Goal: Task Accomplishment & Management: Manage account settings

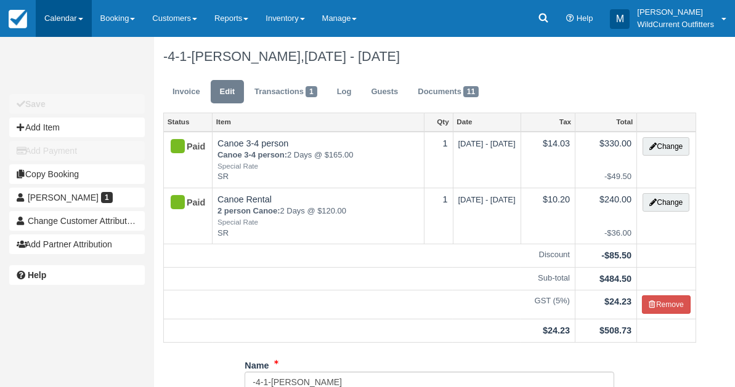
click at [65, 21] on link "Calendar" at bounding box center [64, 18] width 56 height 37
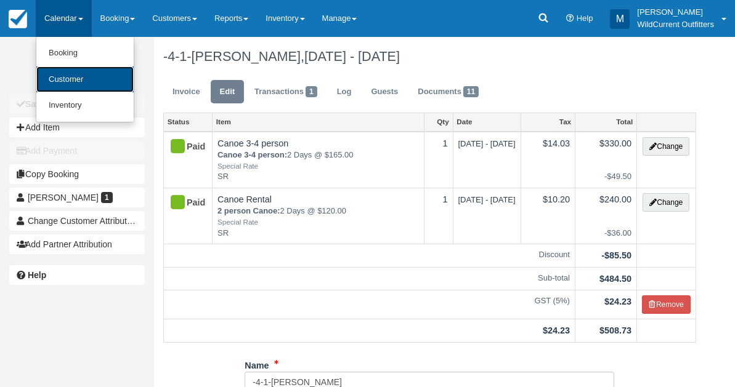
click at [66, 69] on link "Customer" at bounding box center [84, 79] width 97 height 26
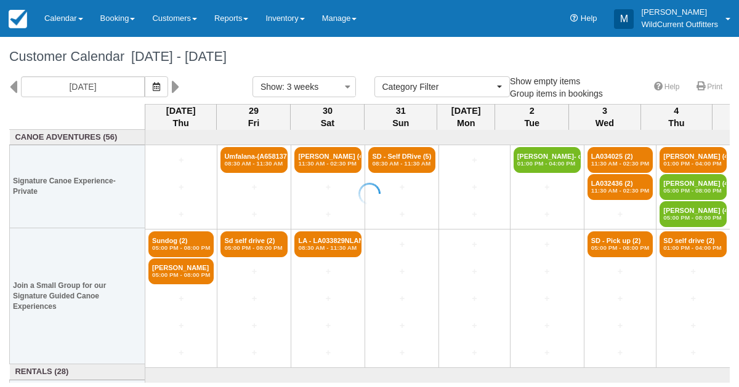
select select
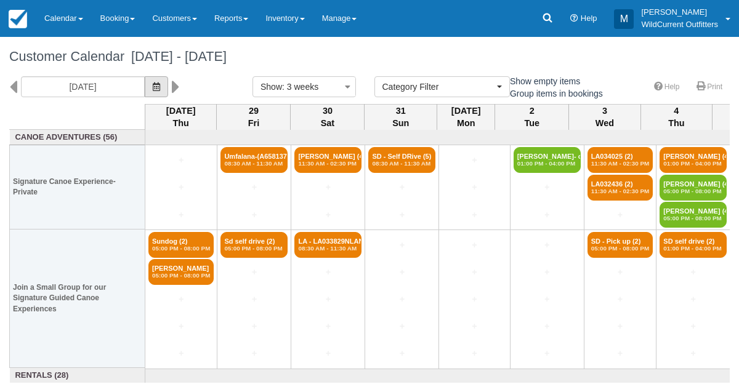
click at [160, 87] on icon "button" at bounding box center [156, 87] width 7 height 9
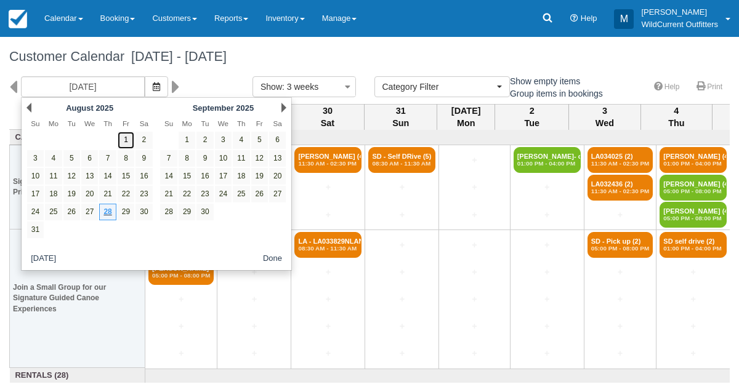
click at [123, 138] on link "1" at bounding box center [126, 140] width 17 height 17
type input "08/01/25"
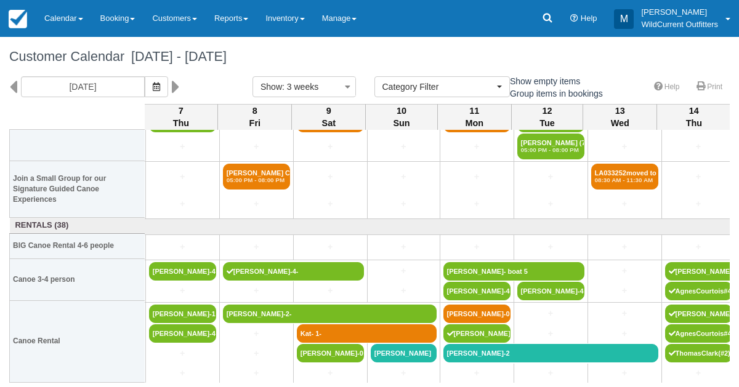
scroll to position [95, 443]
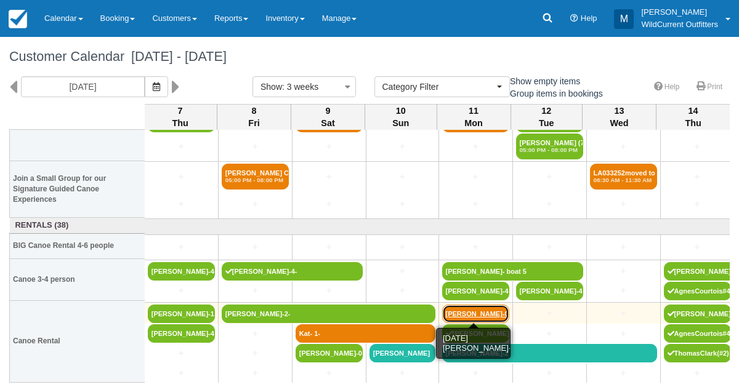
click at [472, 316] on link "Bruce Graham-0-" at bounding box center [475, 314] width 67 height 18
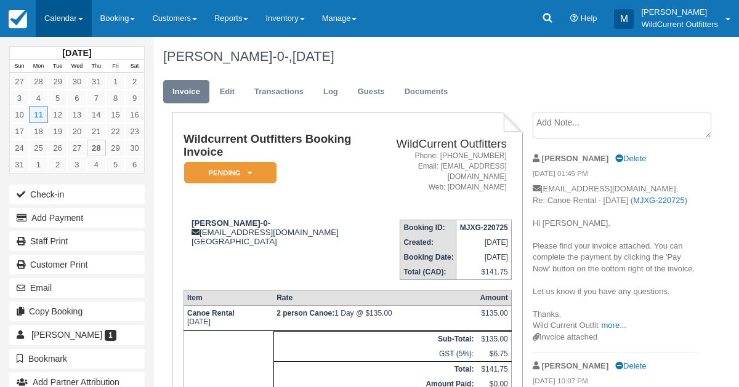
click at [54, 3] on link "Calendar" at bounding box center [64, 18] width 56 height 37
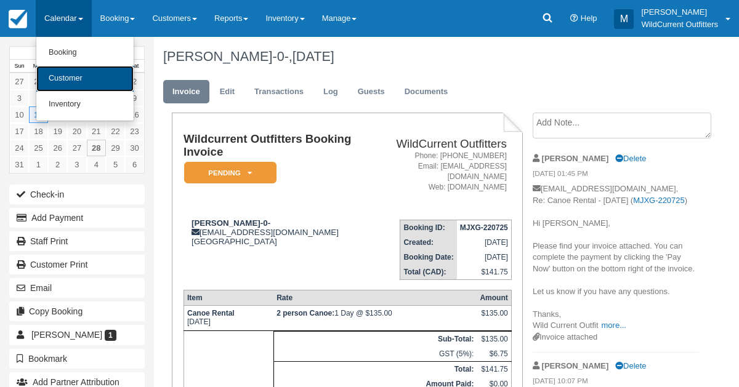
click at [47, 89] on link "Customer" at bounding box center [84, 79] width 97 height 26
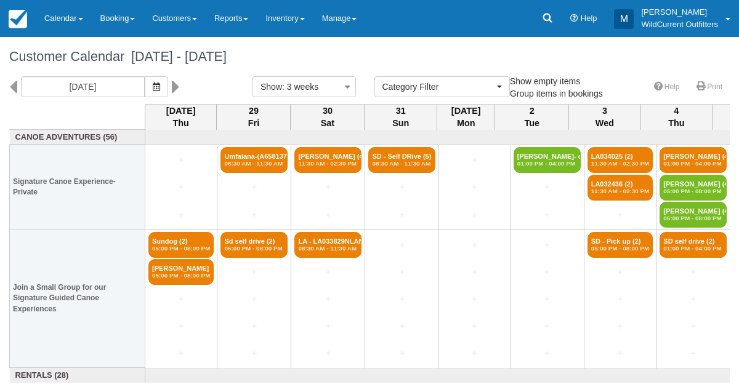
select select
click at [12, 82] on icon at bounding box center [13, 86] width 8 height 21
type input "08/07/25"
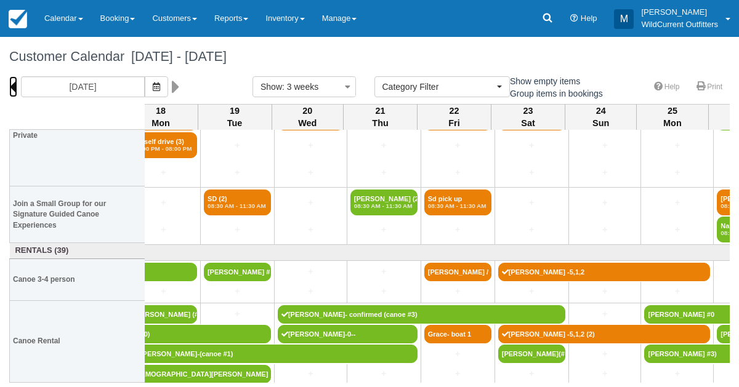
scroll to position [70, 783]
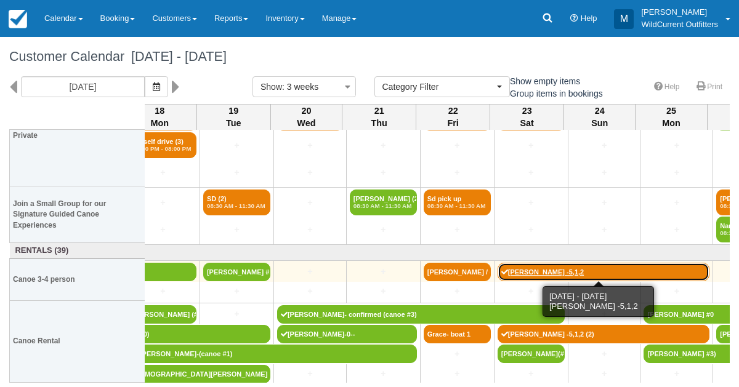
click at [534, 273] on link "[PERSON_NAME] -5,1,2" at bounding box center [604, 272] width 212 height 18
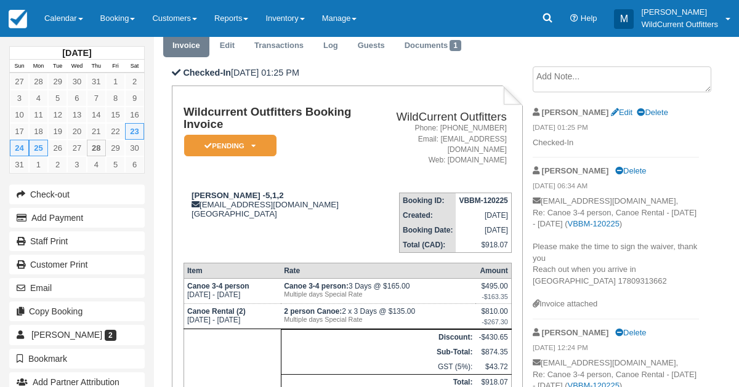
scroll to position [31, 0]
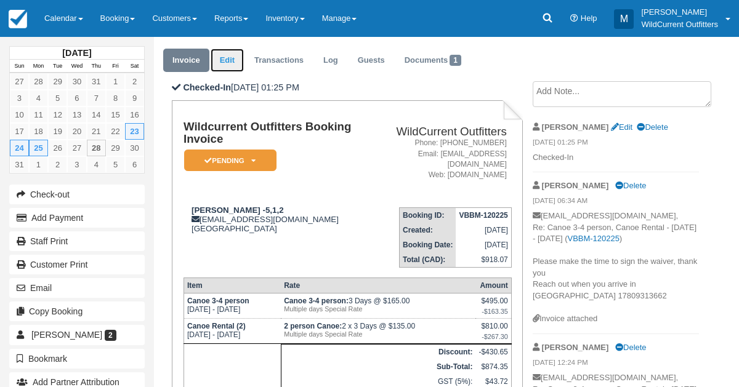
click at [234, 60] on link "Edit" at bounding box center [227, 61] width 33 height 24
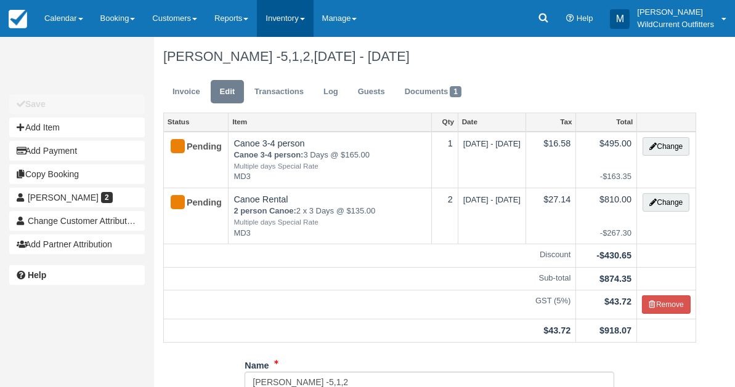
click at [300, 21] on link "Inventory" at bounding box center [285, 18] width 56 height 37
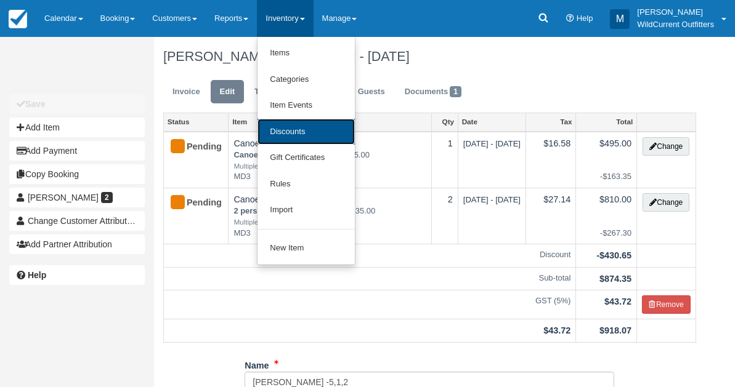
click at [291, 131] on link "Discounts" at bounding box center [305, 132] width 97 height 26
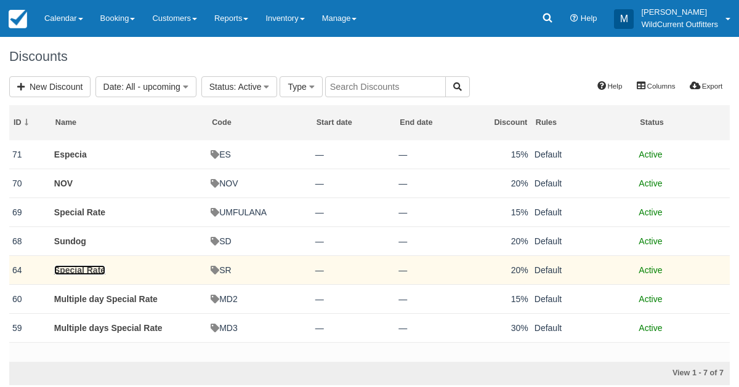
click at [70, 268] on link "Special Rate" at bounding box center [79, 270] width 51 height 10
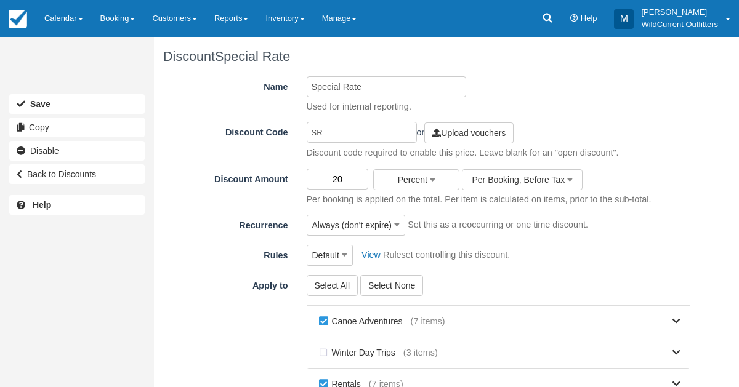
click at [343, 172] on input "20" at bounding box center [338, 179] width 62 height 21
type input "2"
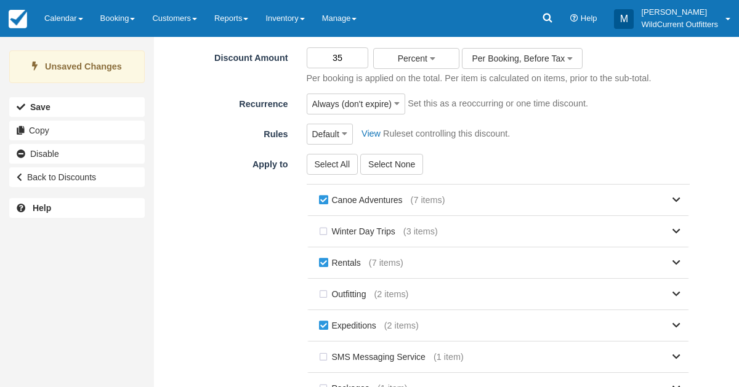
scroll to position [244, 0]
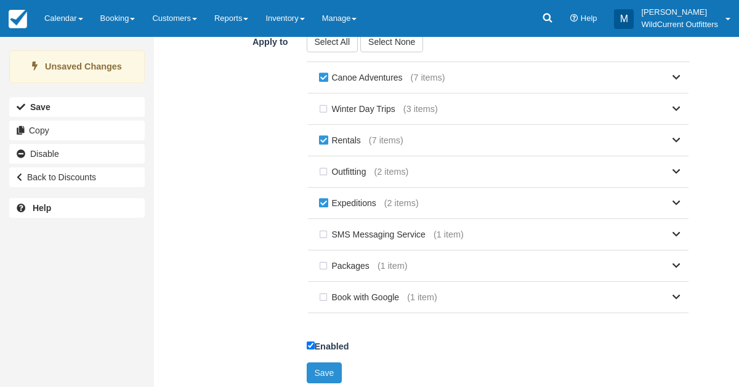
type input "35"
click at [318, 366] on button "Save" at bounding box center [325, 373] width 36 height 21
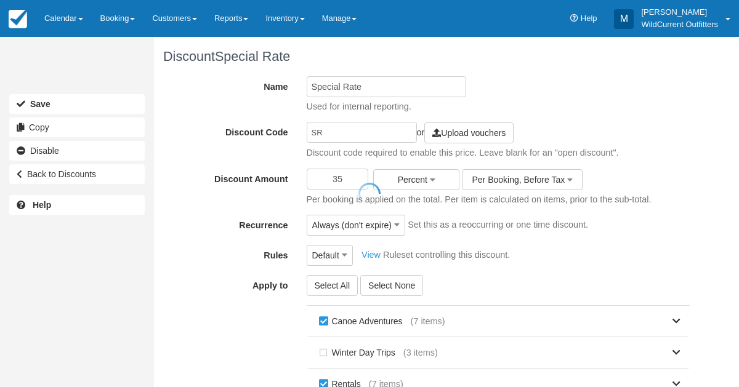
scroll to position [239, 0]
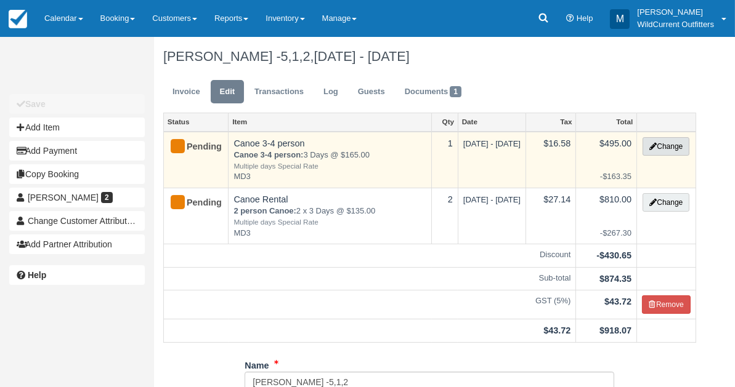
click at [658, 142] on button "Change" at bounding box center [665, 146] width 47 height 18
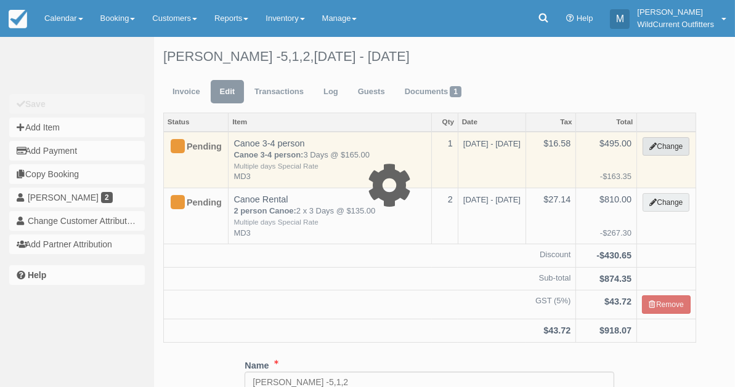
select select "7"
type input "495.00"
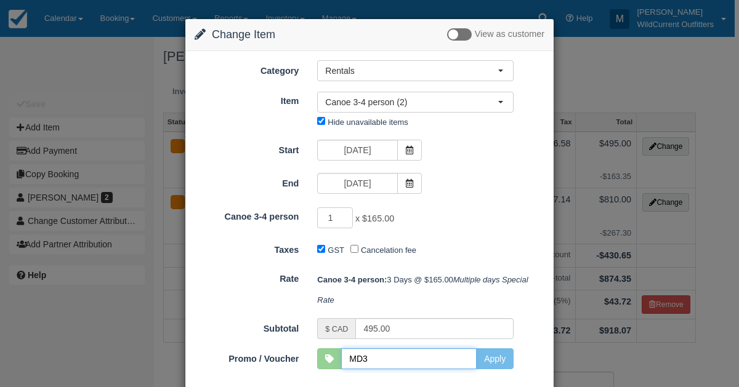
click at [363, 359] on input "MD3" at bounding box center [408, 359] width 135 height 21
type input "M"
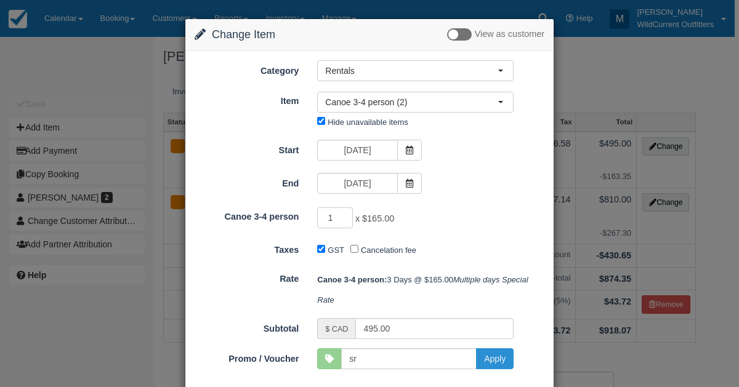
click at [493, 358] on button "Apply" at bounding box center [495, 359] width 38 height 21
type input "SR"
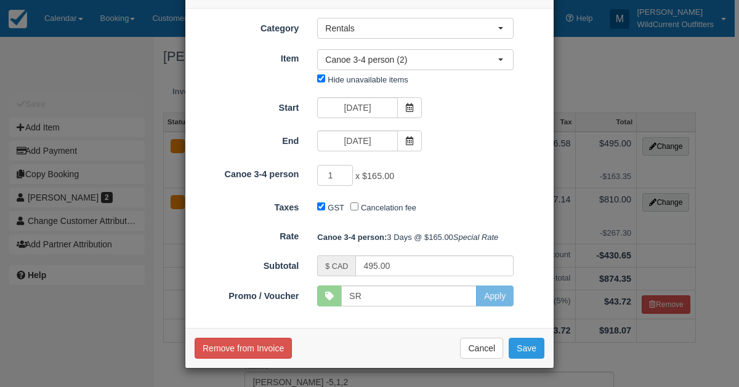
scroll to position [62, 0]
click at [521, 341] on button "Save" at bounding box center [527, 348] width 36 height 21
checkbox input "false"
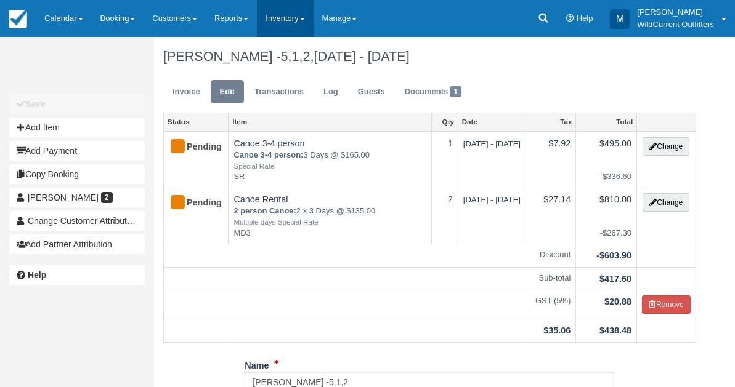
click at [281, 18] on link "Inventory" at bounding box center [285, 18] width 56 height 37
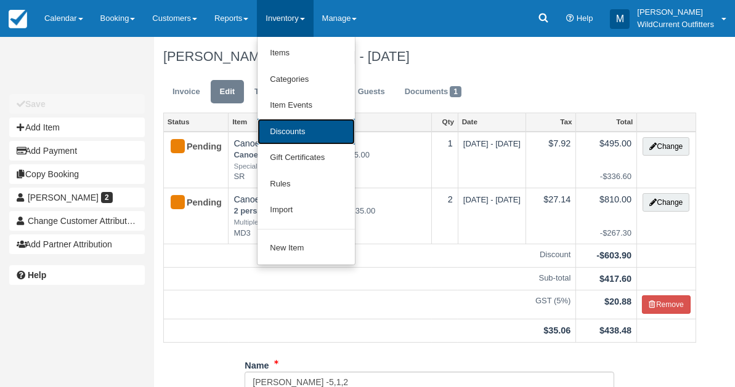
click at [306, 140] on link "Discounts" at bounding box center [305, 132] width 97 height 26
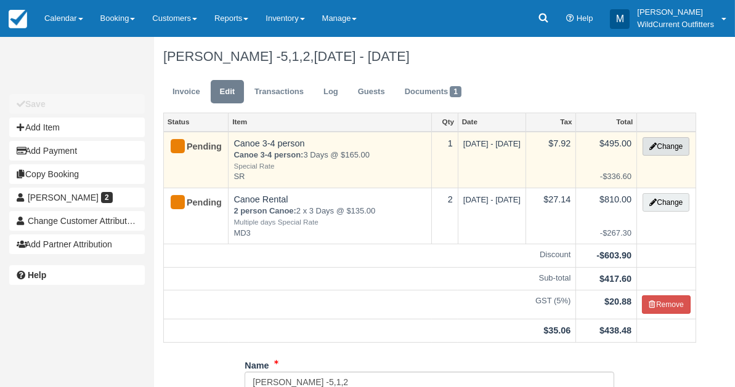
click at [651, 146] on icon "button" at bounding box center [652, 146] width 7 height 7
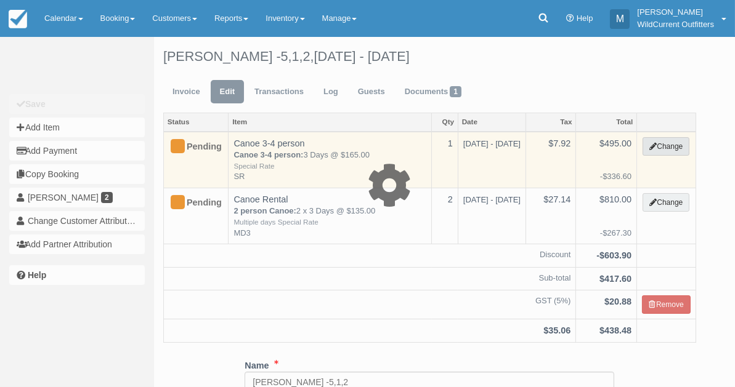
select select "7"
type input "495.00"
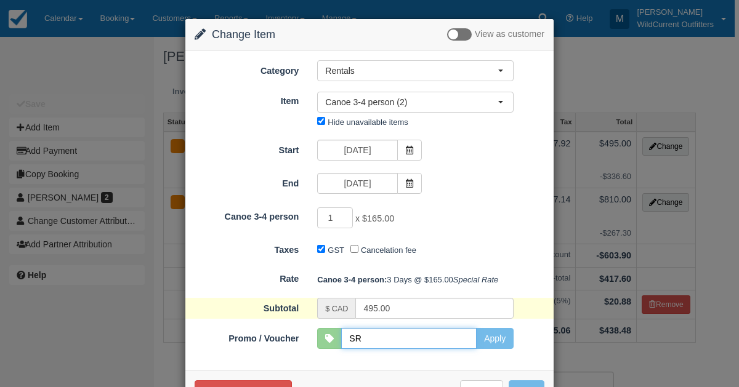
click at [371, 349] on input "SR" at bounding box center [408, 338] width 135 height 21
type input "S"
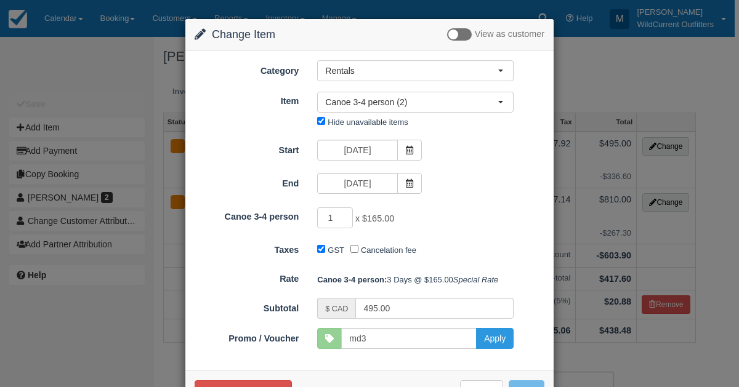
click at [467, 310] on form "Category Rentals Canoe Adventures Gift Certificates Winter Day Trips Rentals Ou…" at bounding box center [370, 204] width 350 height 289
click at [490, 349] on button "Apply" at bounding box center [495, 338] width 38 height 21
type input "MD3"
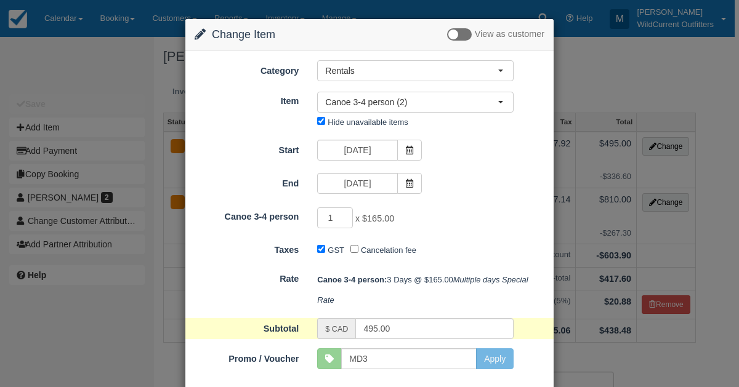
scroll to position [62, 0]
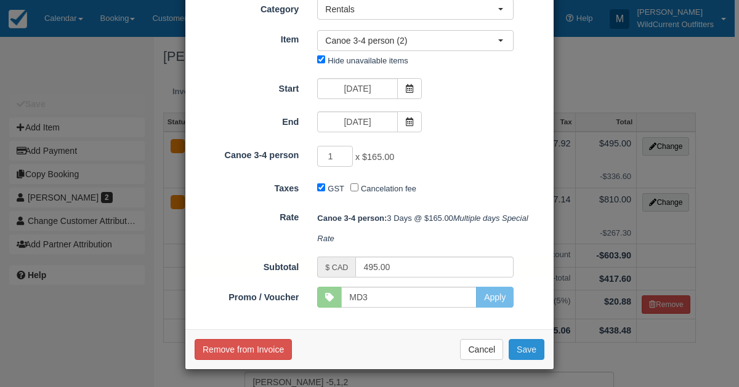
click at [531, 343] on button "Save" at bounding box center [527, 349] width 36 height 21
checkbox input "false"
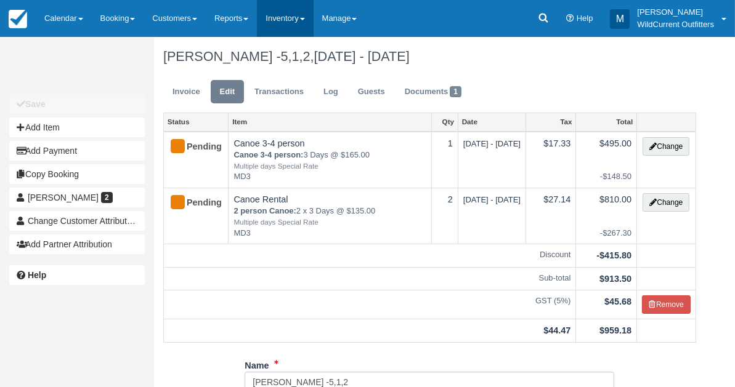
click at [300, 25] on link "Inventory" at bounding box center [285, 18] width 56 height 37
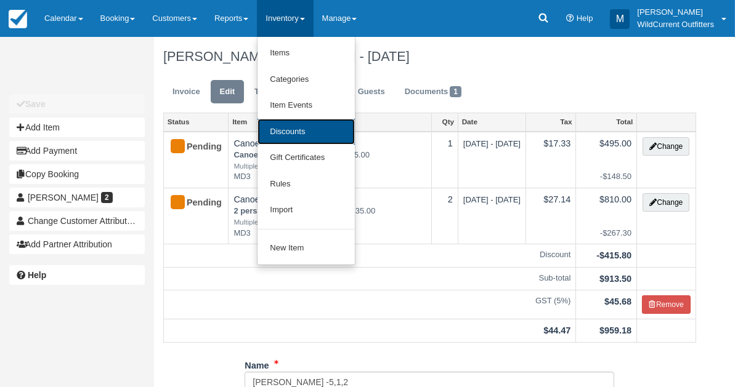
click at [291, 123] on link "Discounts" at bounding box center [305, 132] width 97 height 26
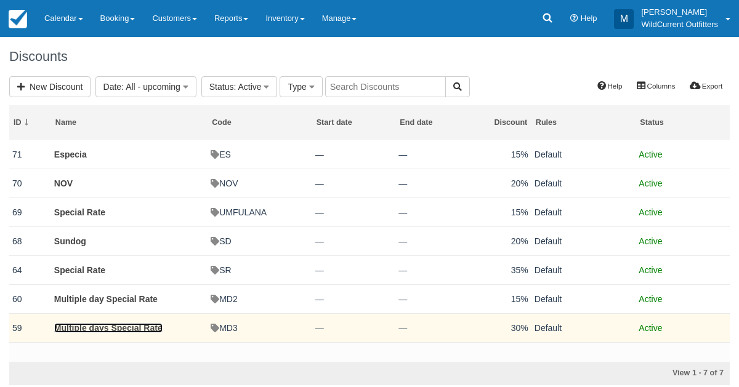
click at [75, 324] on link "Multiple days Special Rate" at bounding box center [108, 328] width 108 height 10
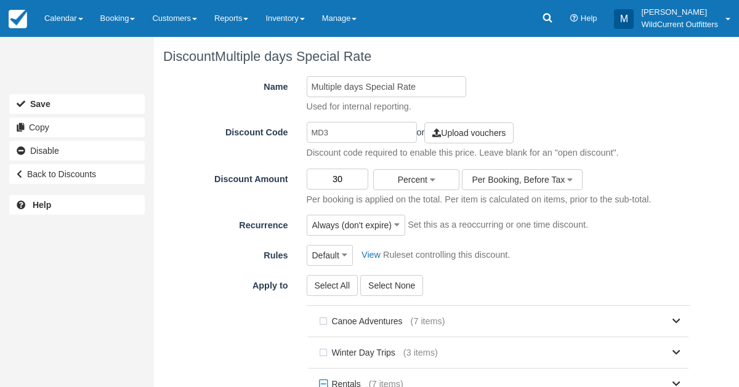
click at [353, 178] on input "30" at bounding box center [338, 179] width 62 height 21
type input "3"
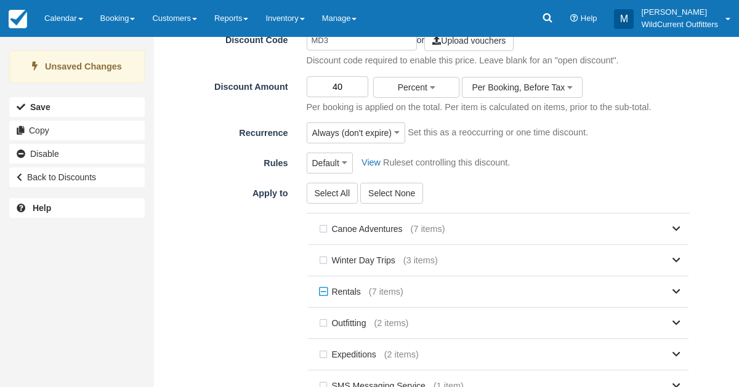
scroll to position [244, 0]
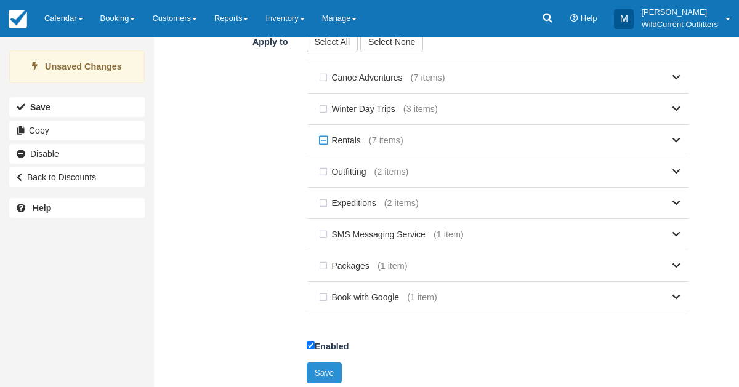
type input "40"
click at [316, 369] on button "Save" at bounding box center [325, 373] width 36 height 21
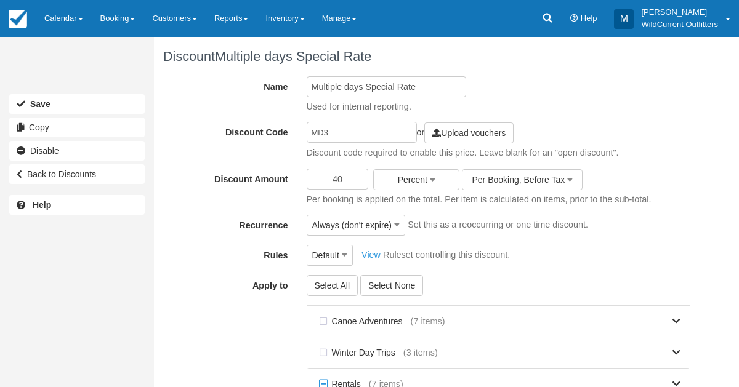
scroll to position [239, 0]
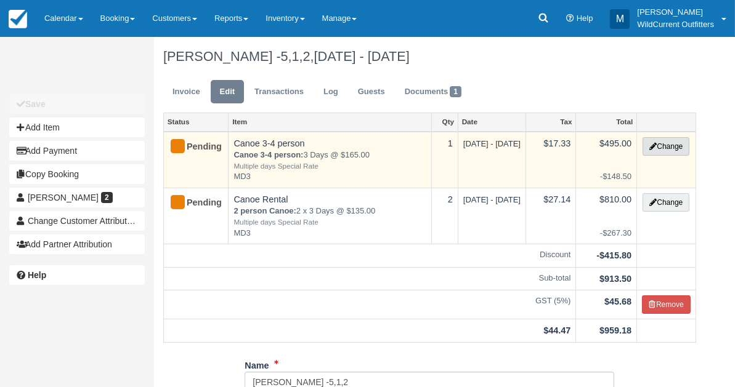
click at [669, 144] on button "Change" at bounding box center [665, 146] width 47 height 18
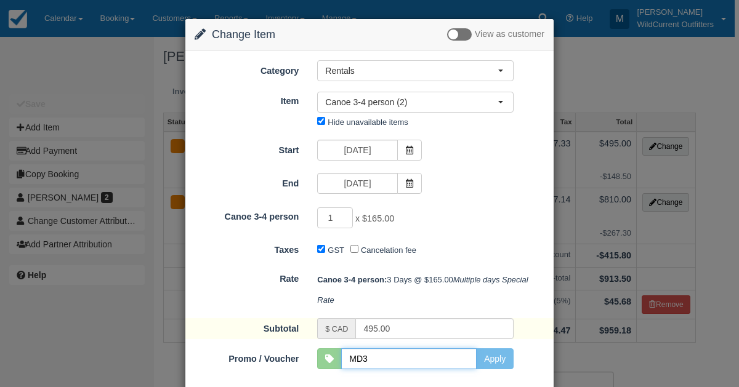
click at [380, 364] on input "MD3" at bounding box center [408, 359] width 135 height 21
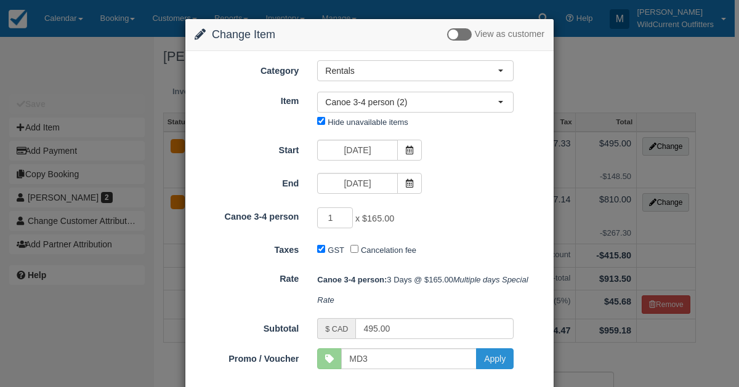
click at [488, 355] on button "Apply" at bounding box center [495, 359] width 38 height 21
type input "MD3"
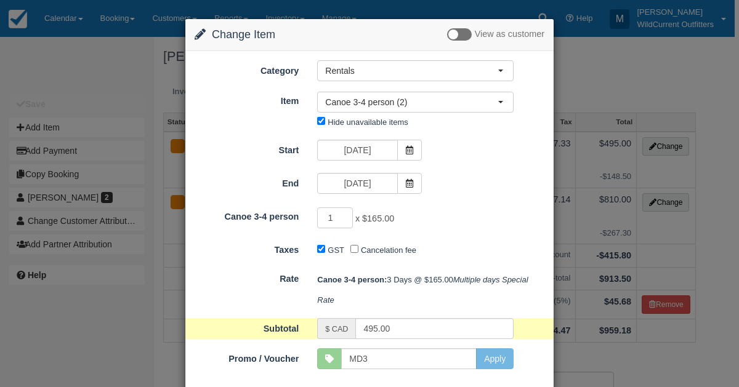
scroll to position [62, 0]
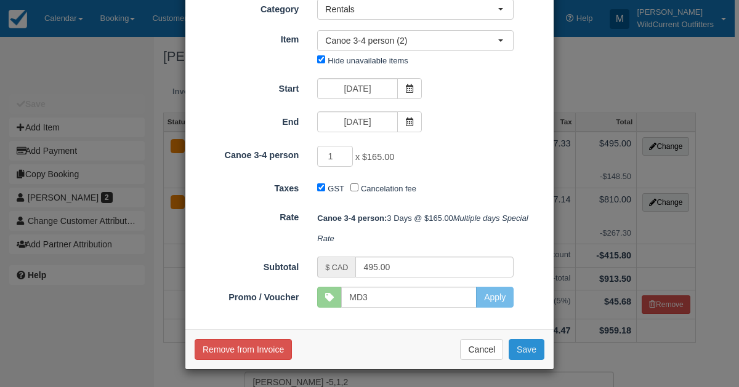
click at [517, 353] on button "Save" at bounding box center [527, 349] width 36 height 21
checkbox input "false"
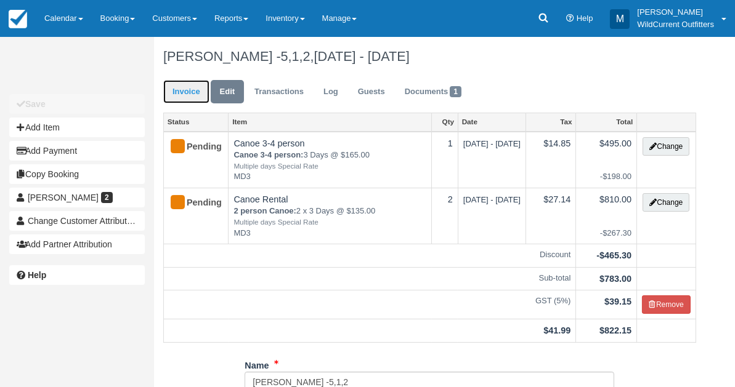
click at [180, 86] on link "Invoice" at bounding box center [186, 92] width 46 height 24
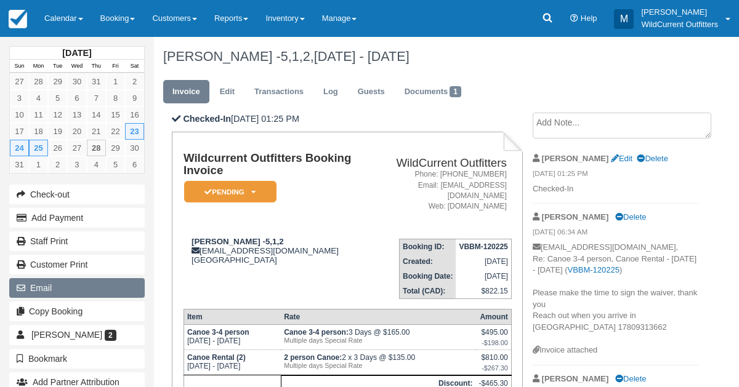
click at [32, 278] on button "Email" at bounding box center [76, 288] width 135 height 20
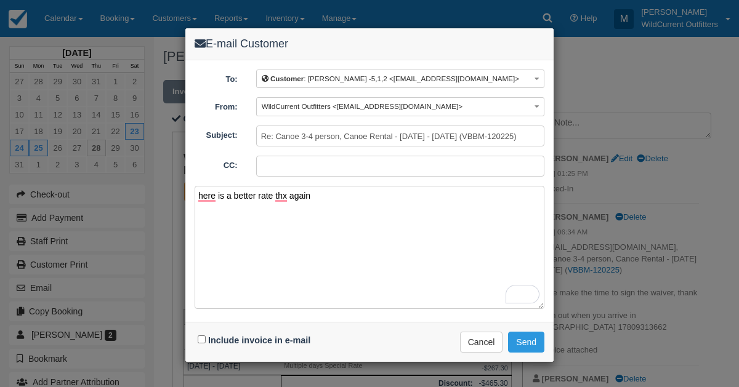
type textarea "here is a better rate thx again"
click at [201, 336] on input "Include invoice in e-mail" at bounding box center [202, 340] width 8 height 8
checkbox input "true"
click at [533, 336] on button "Send" at bounding box center [526, 342] width 36 height 21
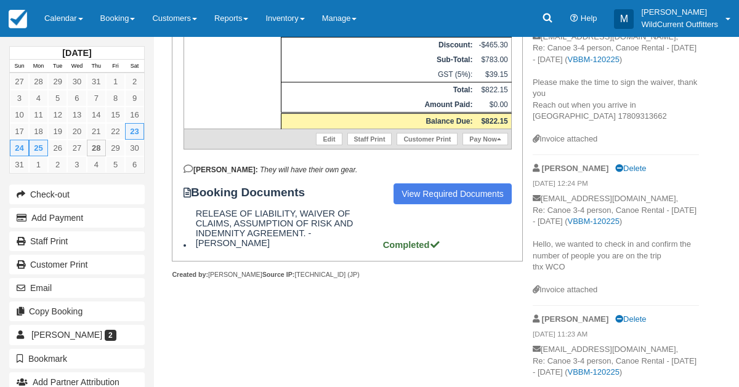
scroll to position [342, 0]
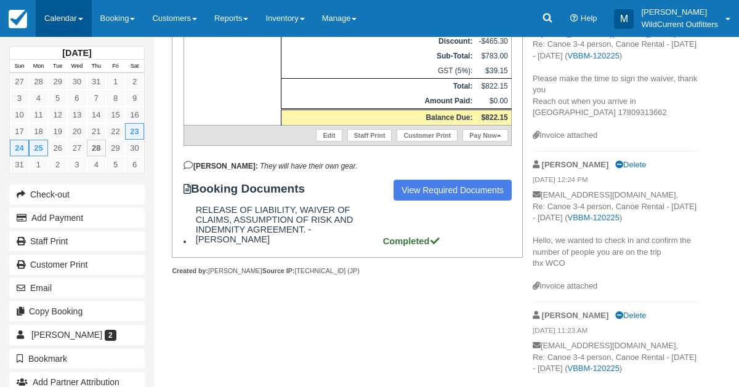
click at [56, 22] on link "Calendar" at bounding box center [64, 18] width 56 height 37
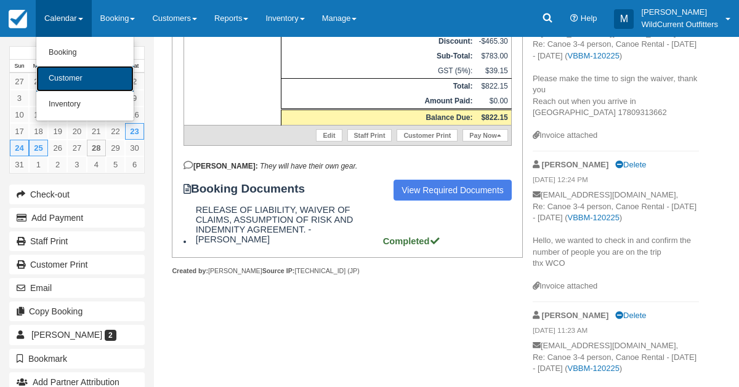
click at [71, 73] on link "Customer" at bounding box center [84, 79] width 97 height 26
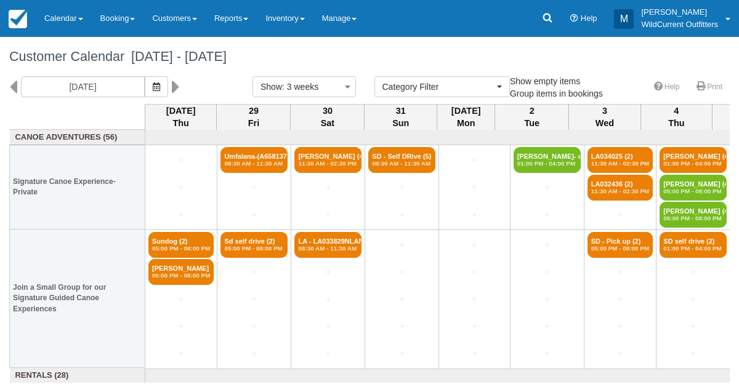
select select
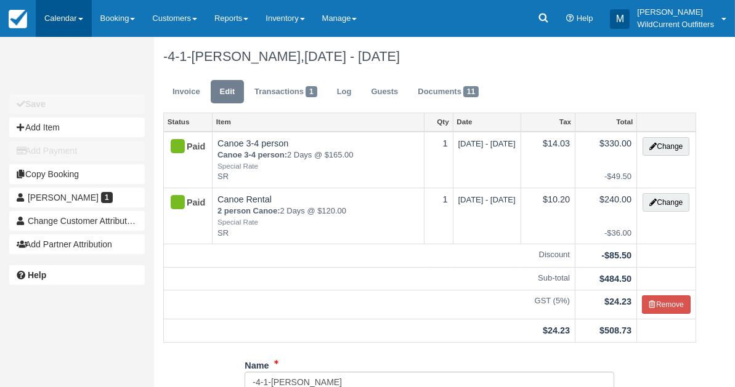
click at [66, 14] on link "Calendar" at bounding box center [64, 18] width 56 height 37
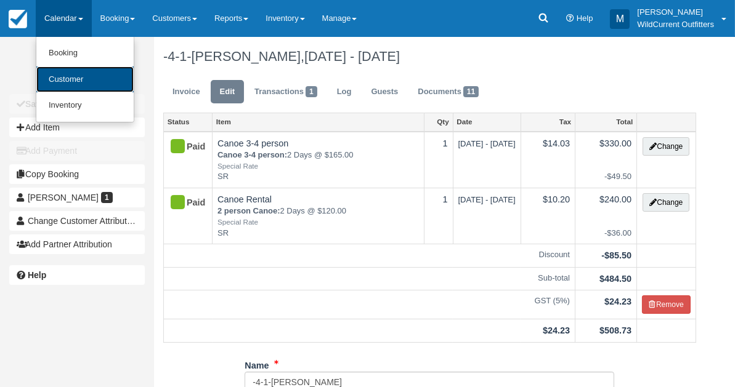
click at [54, 78] on link "Customer" at bounding box center [84, 79] width 97 height 26
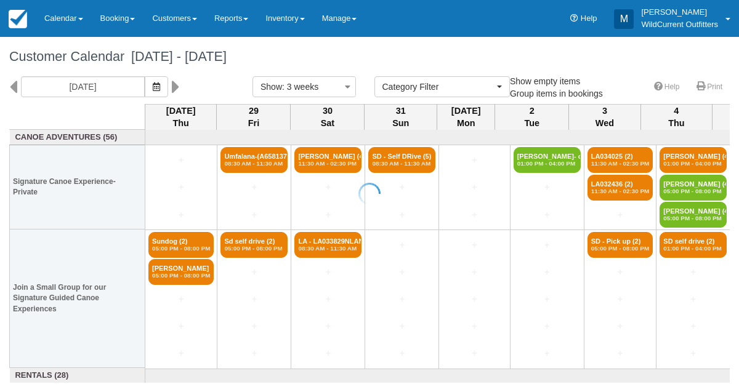
select select
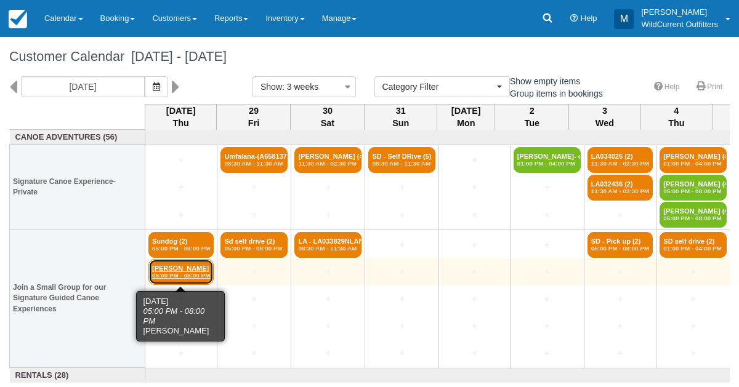
click at [169, 272] on em "05:00 PM - 08:00 PM" at bounding box center [181, 275] width 58 height 7
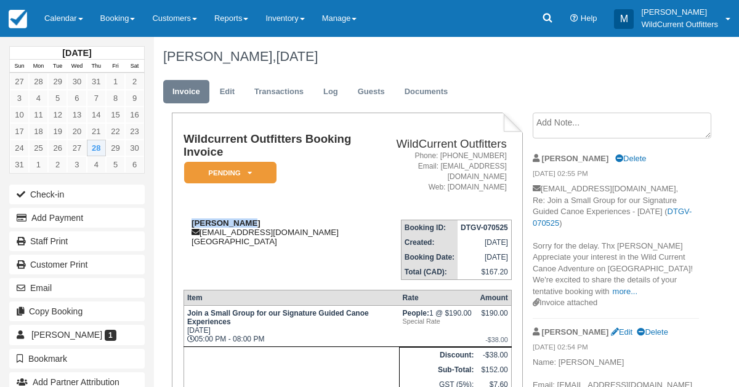
drag, startPoint x: 245, startPoint y: 219, endPoint x: 188, endPoint y: 220, distance: 57.3
click at [188, 220] on div "[PERSON_NAME] [EMAIL_ADDRESS][DOMAIN_NAME] [GEOGRAPHIC_DATA]" at bounding box center [275, 233] width 185 height 28
copy strong "[PERSON_NAME]"
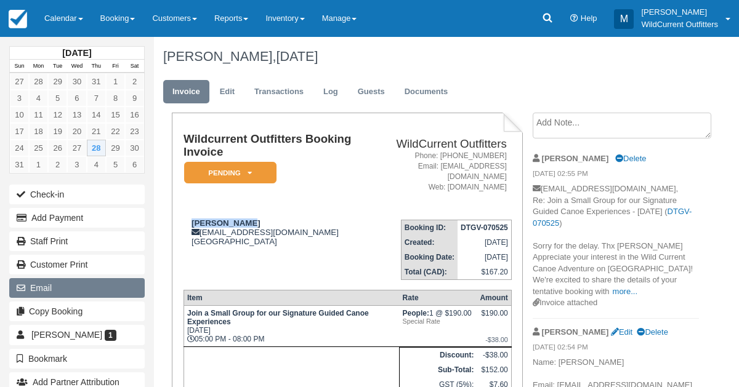
click at [51, 284] on button "Email" at bounding box center [76, 288] width 135 height 20
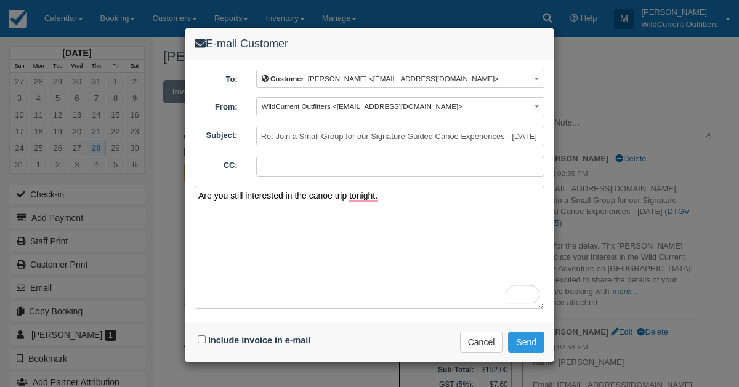
type textarea "Are you still interested in the canoe trip tonight."
click at [198, 336] on input "Include invoice in e-mail" at bounding box center [202, 340] width 8 height 8
checkbox input "true"
click at [522, 342] on button "Send" at bounding box center [526, 342] width 36 height 21
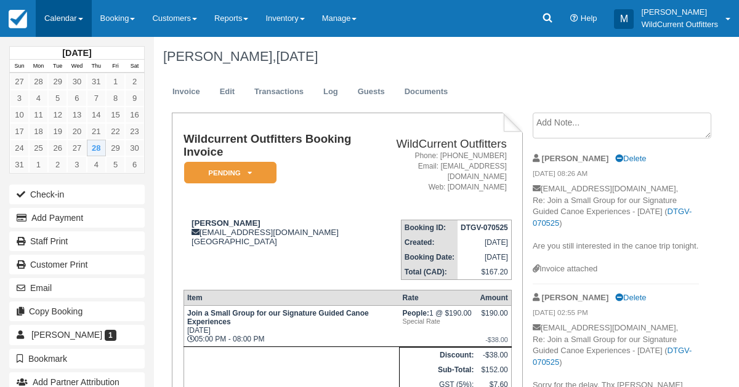
click at [67, 22] on link "Calendar" at bounding box center [64, 18] width 56 height 37
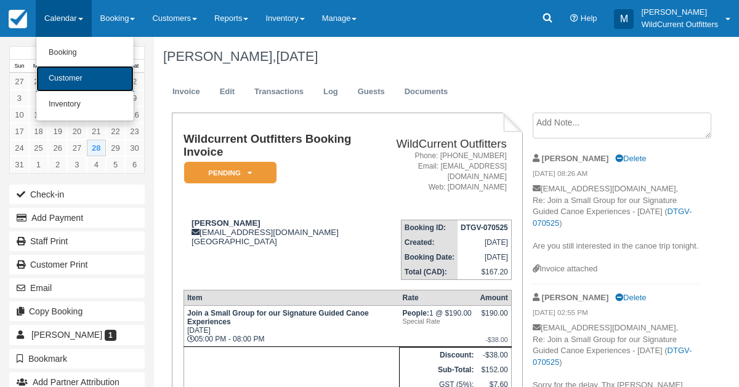
click at [71, 79] on link "Customer" at bounding box center [84, 79] width 97 height 26
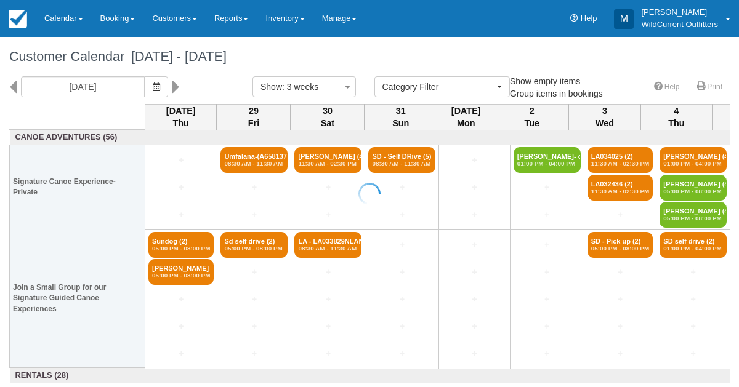
select select
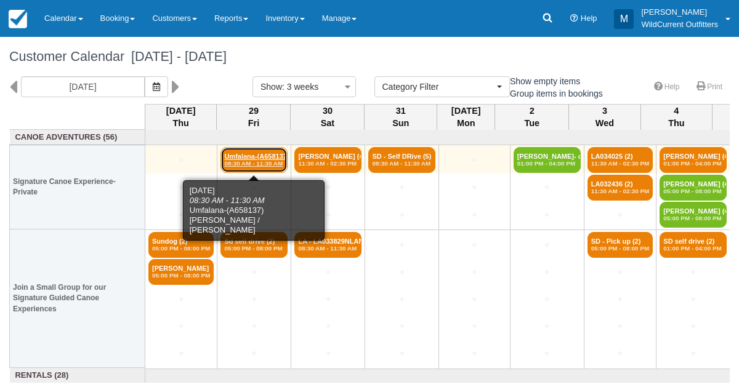
click at [238, 166] on em "08:30 AM - 11:30 AM" at bounding box center [254, 163] width 60 height 7
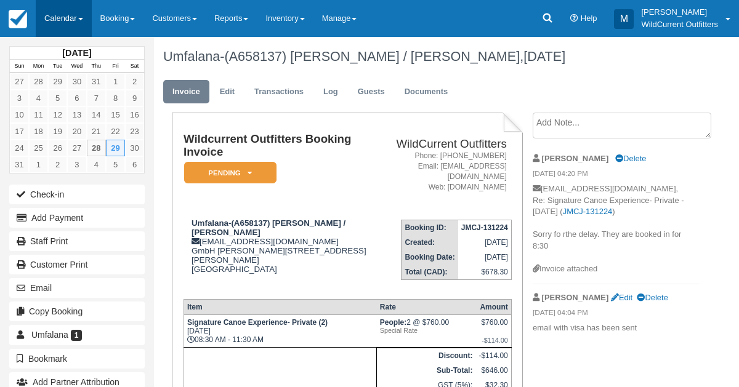
click at [60, 10] on link "Calendar" at bounding box center [64, 18] width 56 height 37
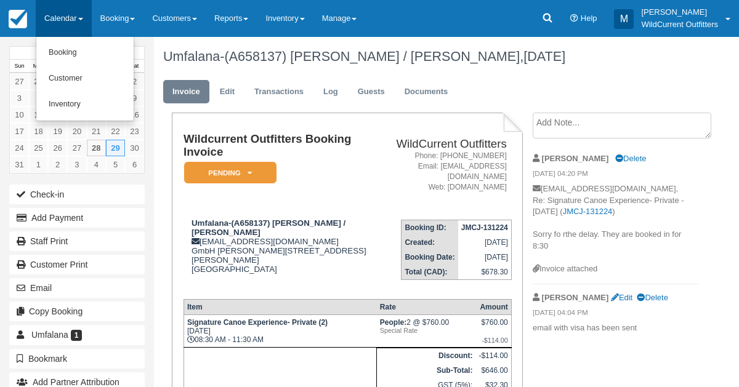
click at [60, 10] on link "Calendar" at bounding box center [64, 18] width 56 height 37
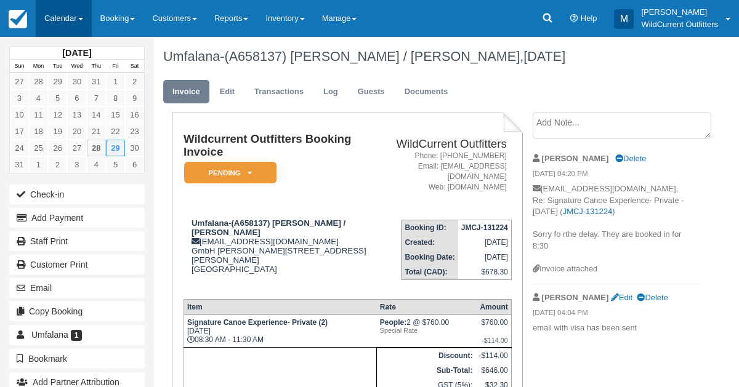
click at [58, 16] on link "Calendar" at bounding box center [64, 18] width 56 height 37
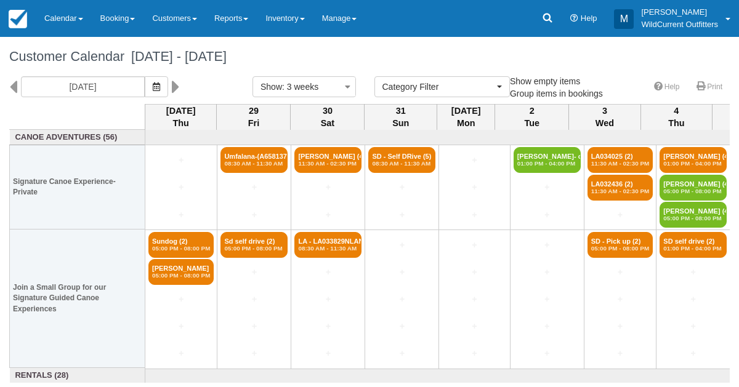
select select
click at [55, 15] on link "Calendar" at bounding box center [64, 18] width 56 height 37
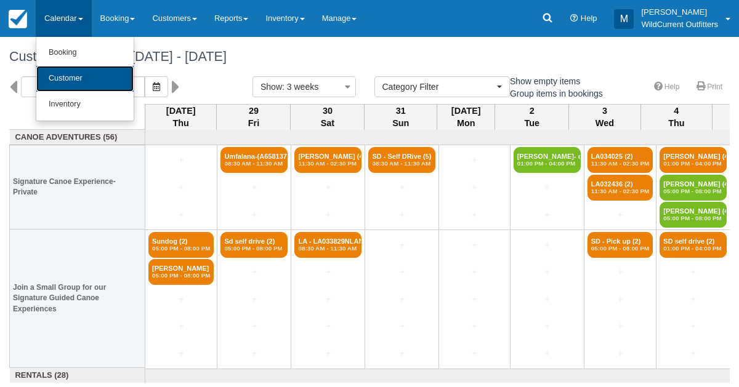
click at [42, 80] on link "Customer" at bounding box center [84, 79] width 97 height 26
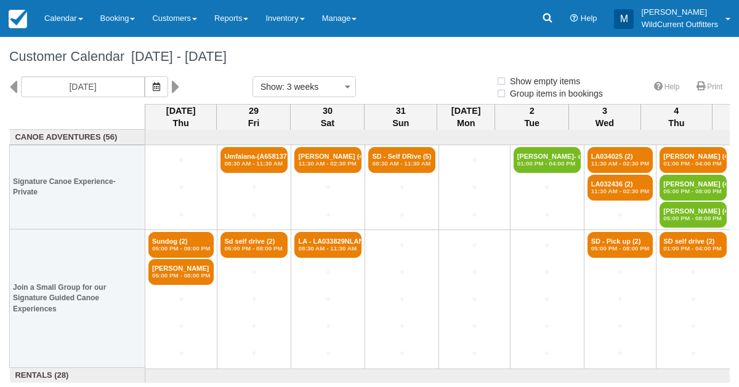
select select
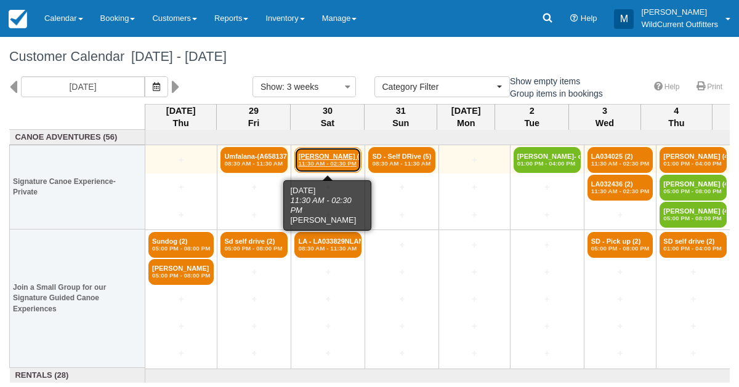
click at [325, 165] on em "11:30 AM - 02:30 PM" at bounding box center [328, 163] width 60 height 7
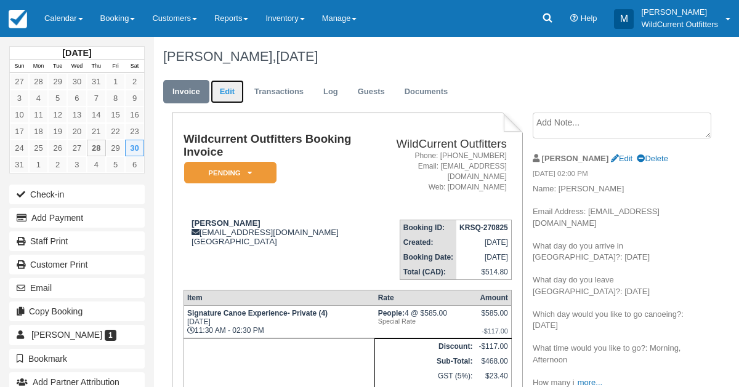
click at [234, 90] on link "Edit" at bounding box center [227, 92] width 33 height 24
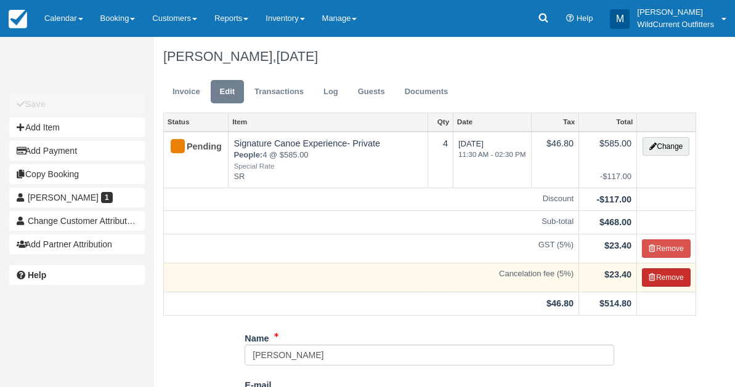
click at [661, 279] on button "Remove" at bounding box center [666, 277] width 49 height 18
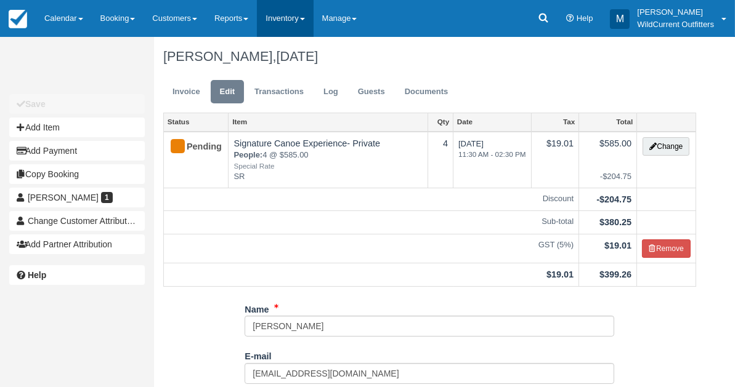
click at [298, 14] on link "Inventory" at bounding box center [285, 18] width 56 height 37
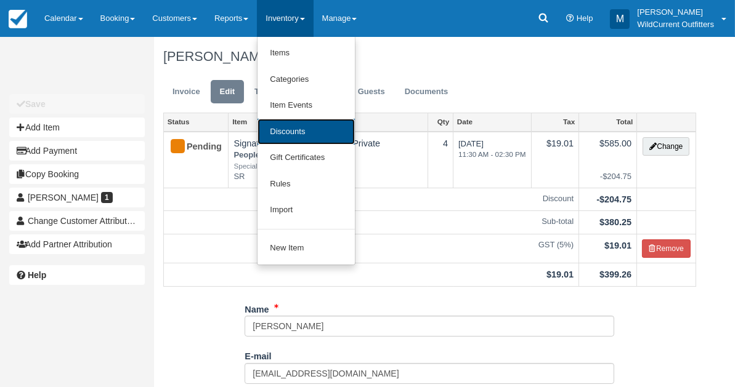
click at [294, 120] on link "Discounts" at bounding box center [305, 132] width 97 height 26
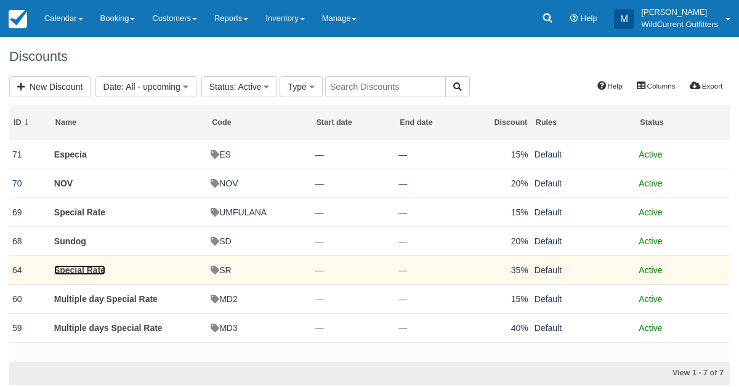
click at [94, 269] on link "Special Rate" at bounding box center [79, 270] width 51 height 10
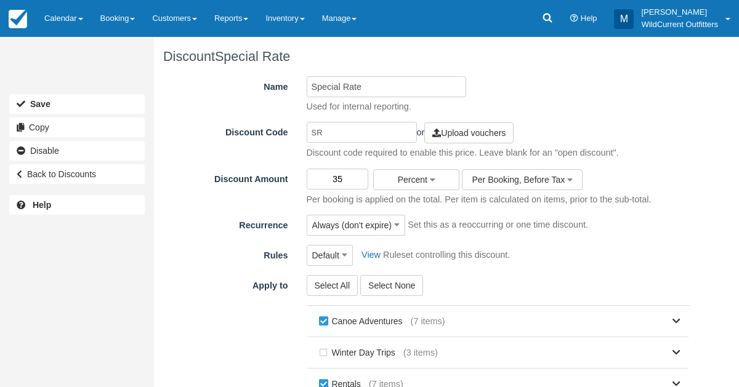
click at [350, 182] on input "35" at bounding box center [338, 179] width 62 height 21
type input "3"
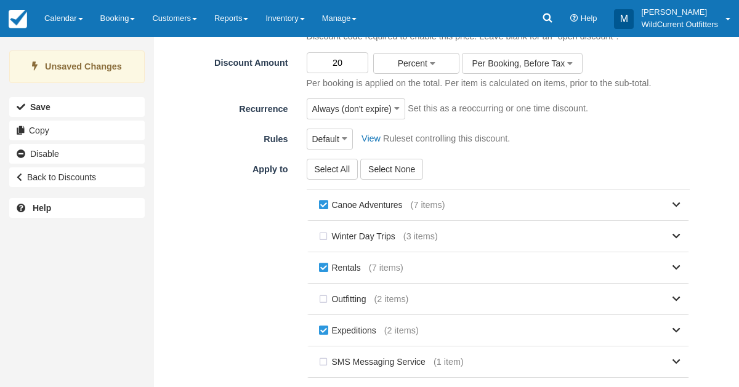
scroll to position [244, 0]
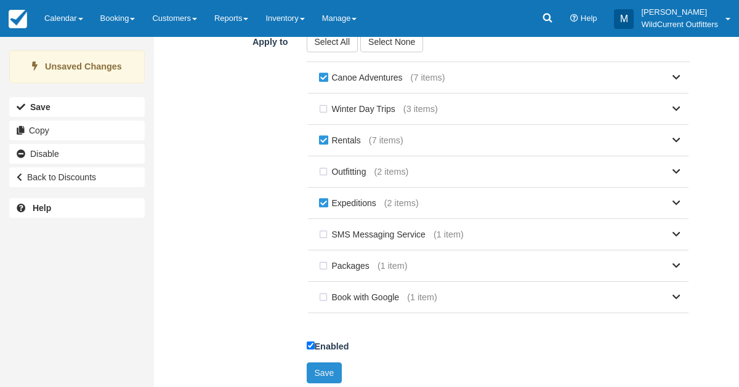
type input "20"
click at [328, 363] on button "Save" at bounding box center [325, 373] width 36 height 21
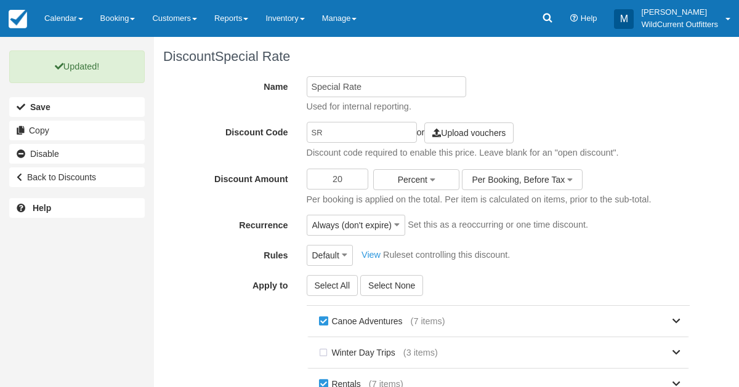
scroll to position [244, 0]
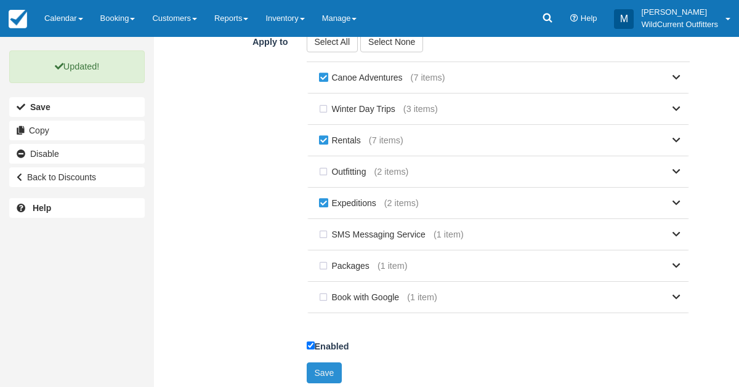
click at [324, 377] on button "Save" at bounding box center [325, 373] width 36 height 21
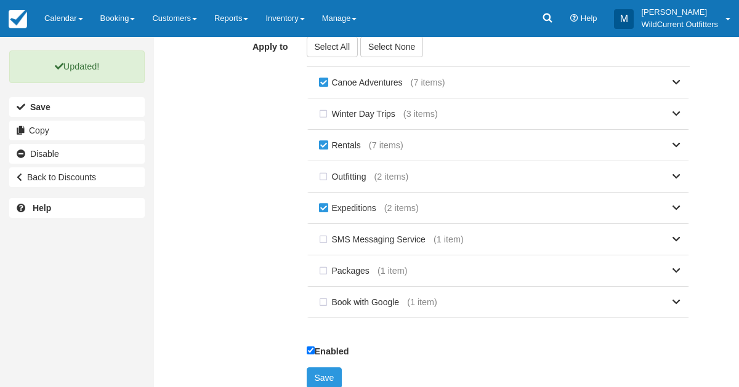
scroll to position [239, 0]
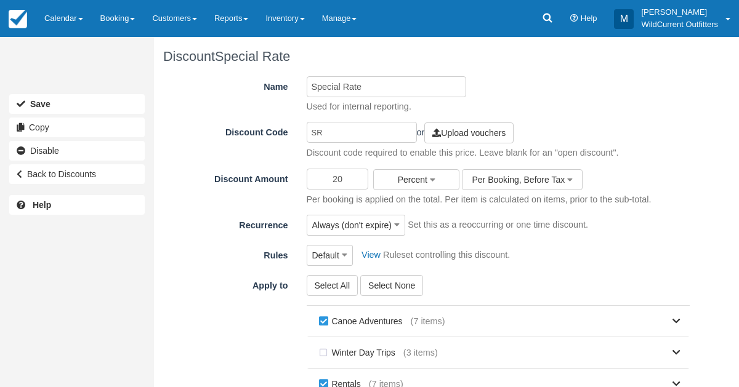
scroll to position [239, 0]
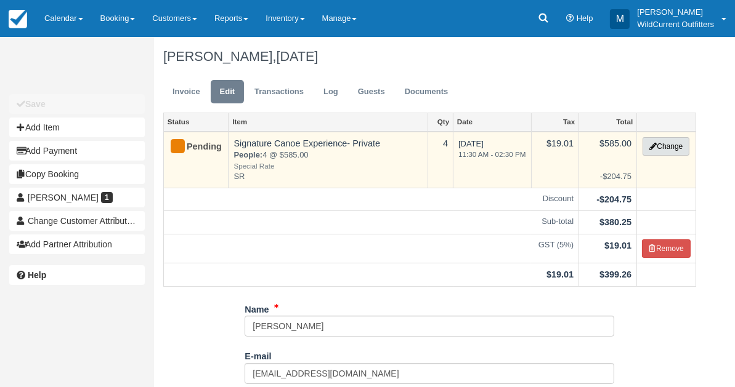
click at [674, 147] on button "Change" at bounding box center [665, 146] width 47 height 18
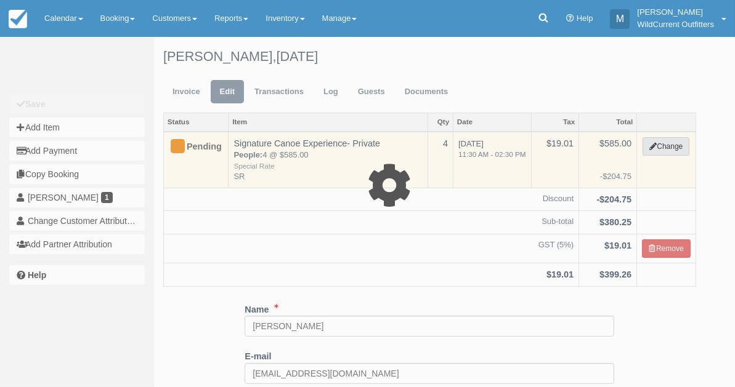
type input "585.00"
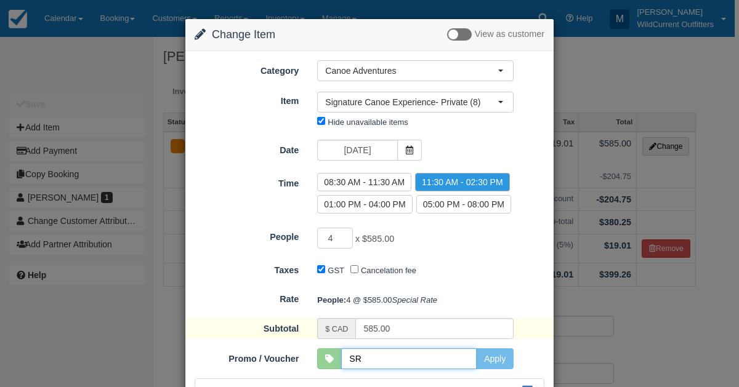
click at [359, 369] on input "SR" at bounding box center [408, 359] width 135 height 21
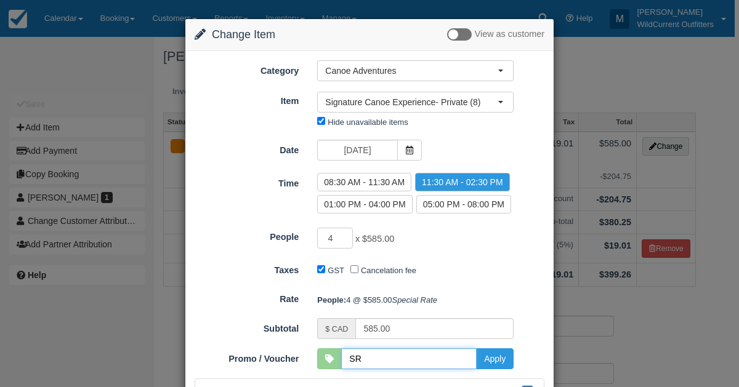
type input "SR"
click at [483, 369] on button "Apply" at bounding box center [495, 359] width 38 height 21
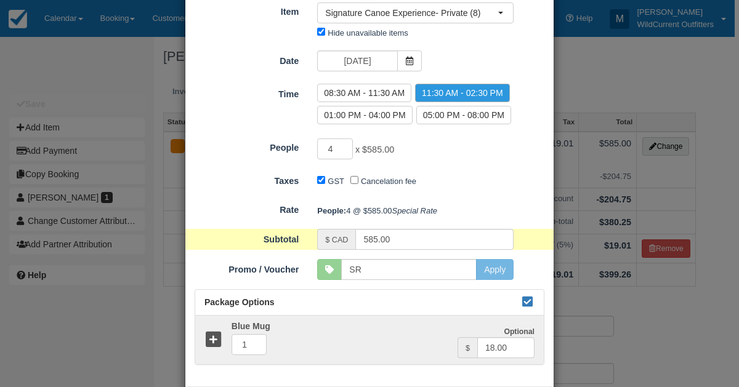
scroll to position [165, 0]
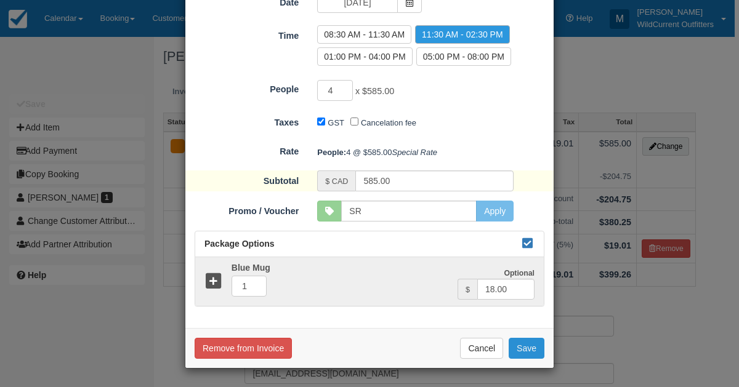
click at [532, 350] on button "Save" at bounding box center [527, 348] width 36 height 21
checkbox input "false"
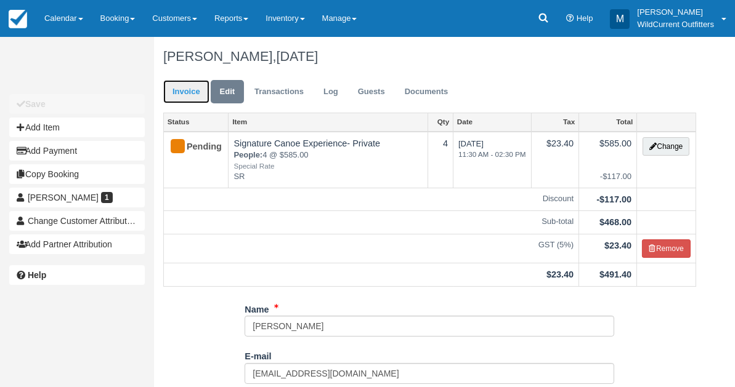
click at [178, 87] on link "Invoice" at bounding box center [186, 92] width 46 height 24
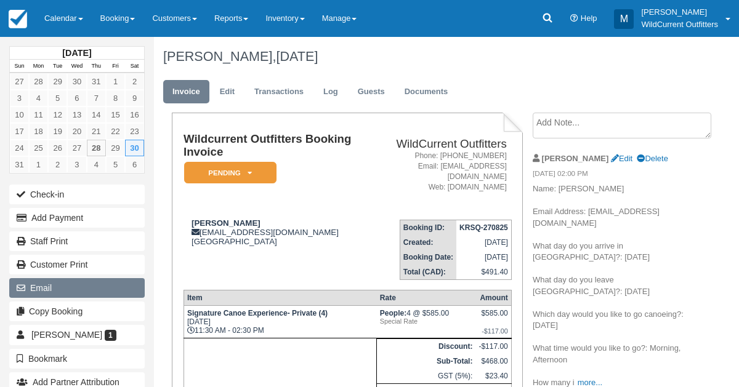
click at [50, 278] on button "Email" at bounding box center [76, 288] width 135 height 20
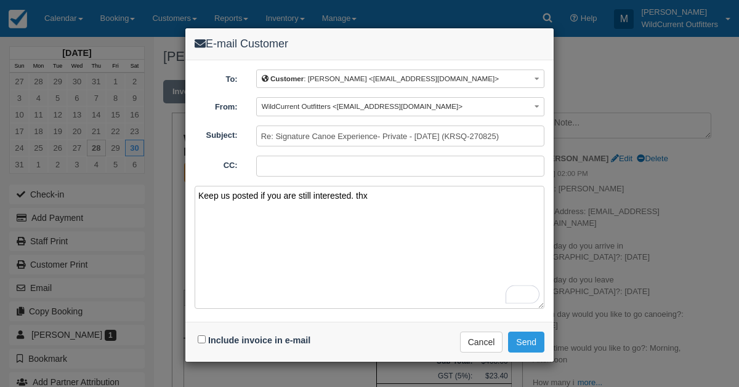
type textarea "Keep us posted if you are still interested. thx"
click at [199, 336] on input "Include invoice in e-mail" at bounding box center [202, 340] width 8 height 8
checkbox input "true"
click at [528, 340] on button "Send" at bounding box center [526, 342] width 36 height 21
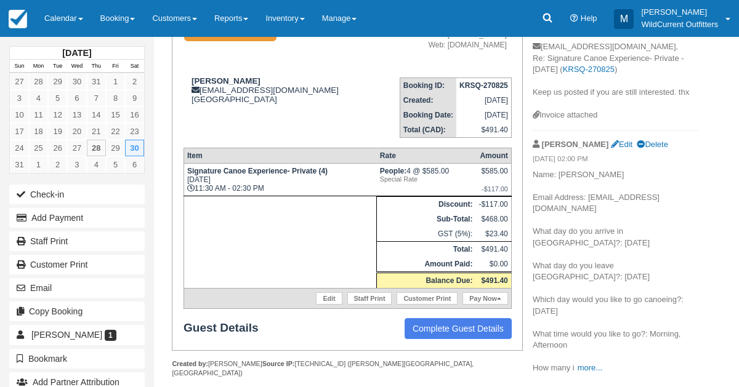
scroll to position [145, 0]
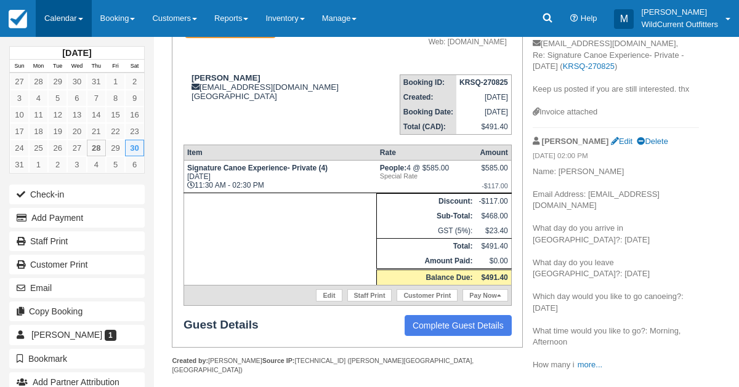
click at [53, 10] on link "Calendar" at bounding box center [64, 18] width 56 height 37
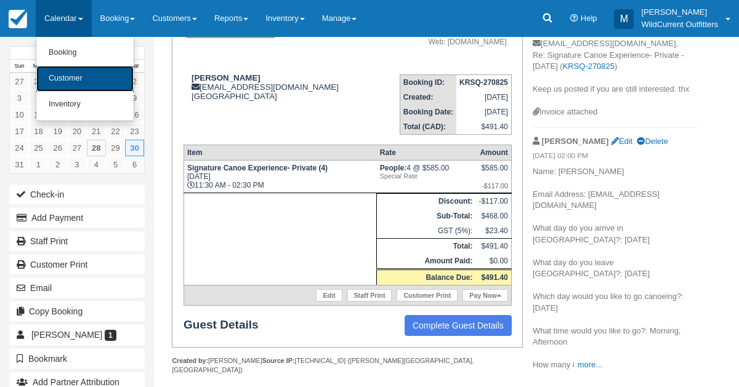
click at [57, 71] on link "Customer" at bounding box center [84, 79] width 97 height 26
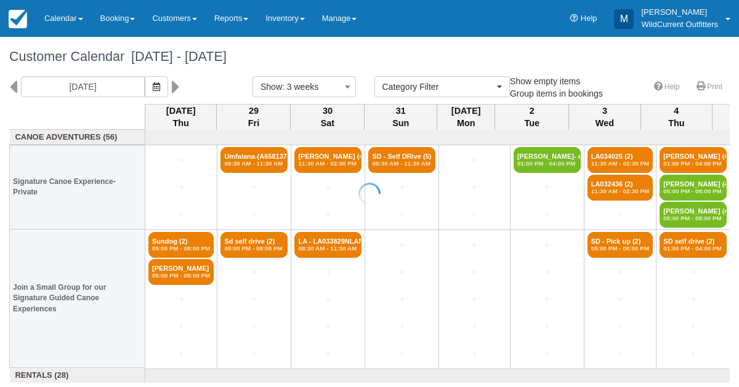
select select
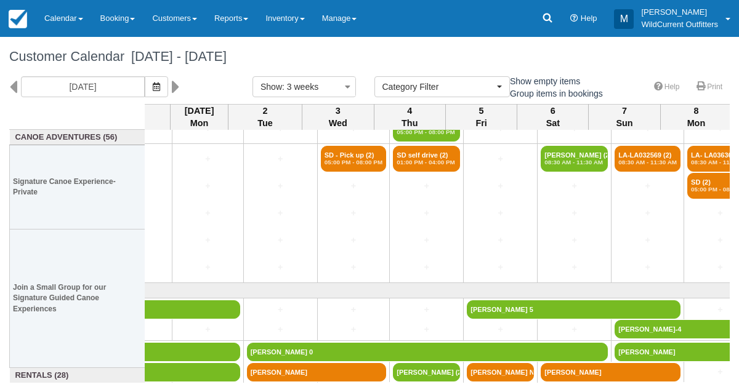
scroll to position [145, 267]
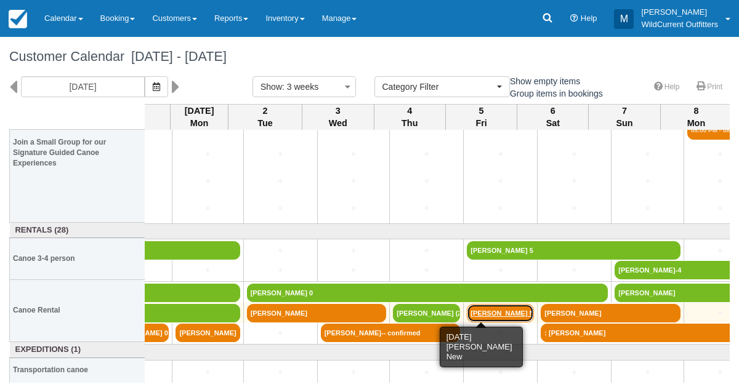
click at [490, 310] on link "[PERSON_NAME] New" at bounding box center [500, 313] width 67 height 18
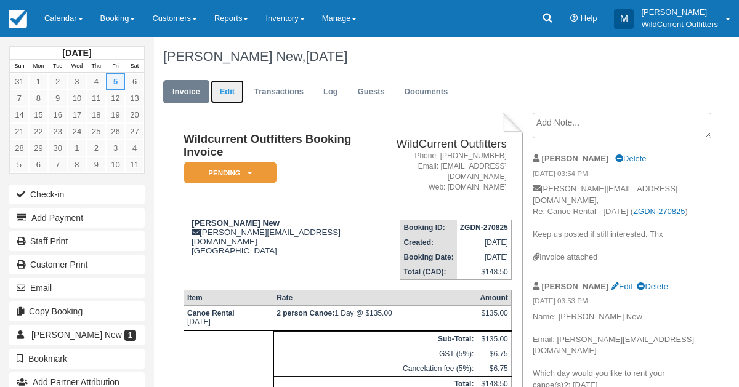
click at [228, 86] on link "Edit" at bounding box center [227, 92] width 33 height 24
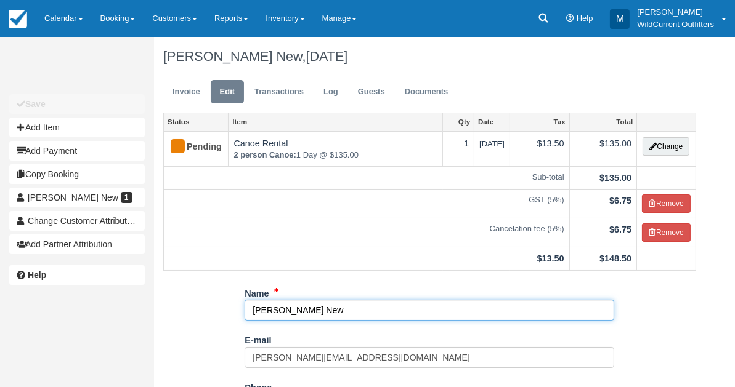
click at [315, 313] on input "[PERSON_NAME] New" at bounding box center [428, 310] width 369 height 21
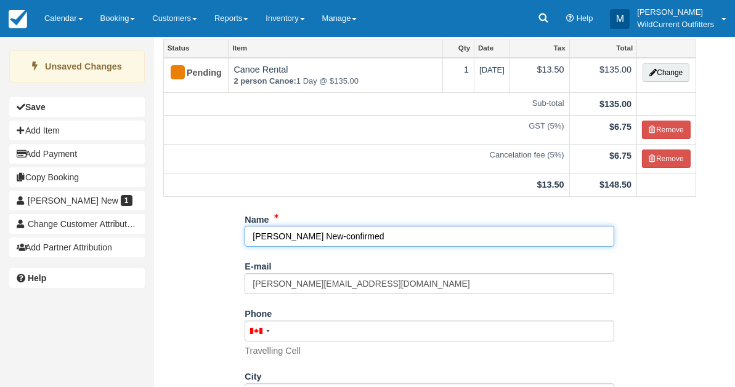
scroll to position [219, 0]
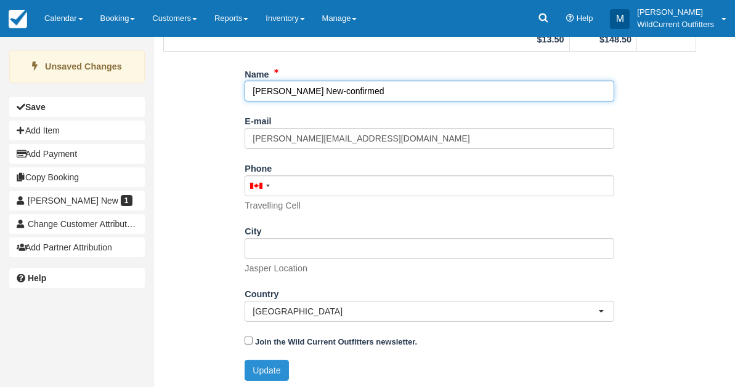
type input "Khaleelah New-confirmed"
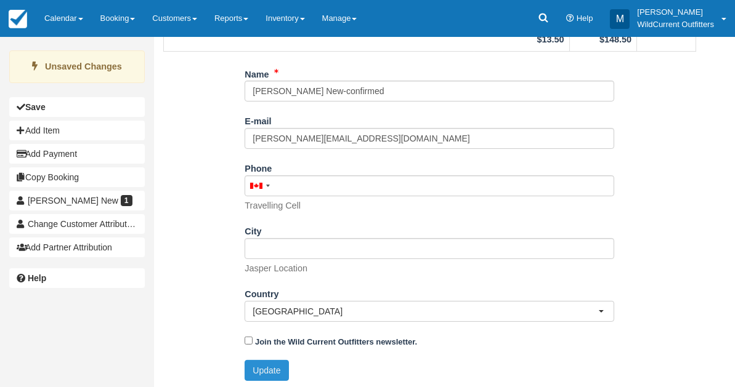
click at [262, 365] on button "Update" at bounding box center [266, 370] width 44 height 21
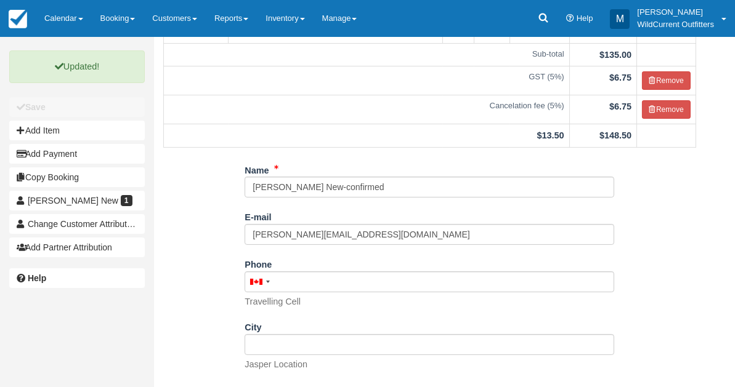
scroll to position [0, 0]
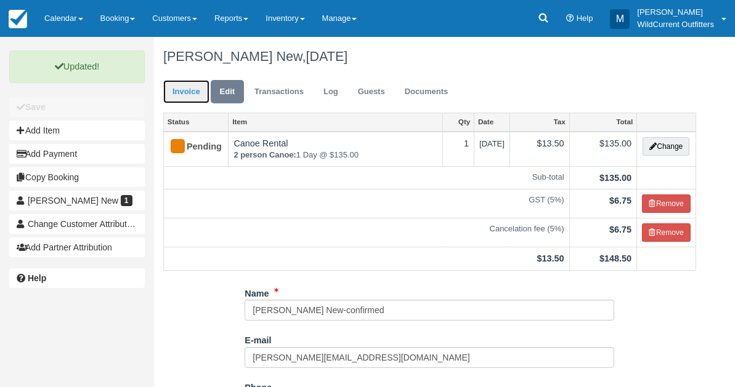
click at [189, 81] on link "Invoice" at bounding box center [186, 92] width 46 height 24
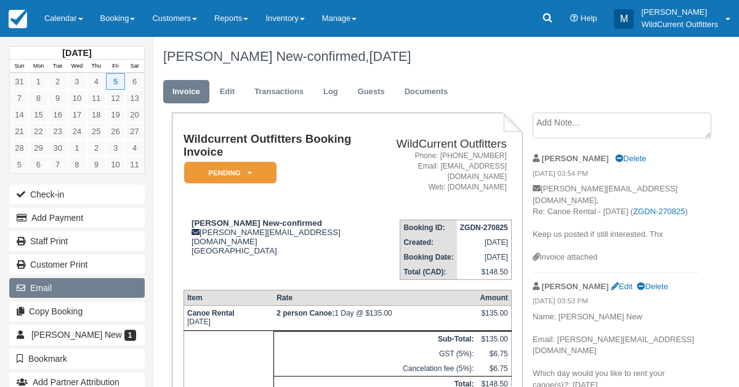
click at [46, 283] on button "Email" at bounding box center [76, 288] width 135 height 20
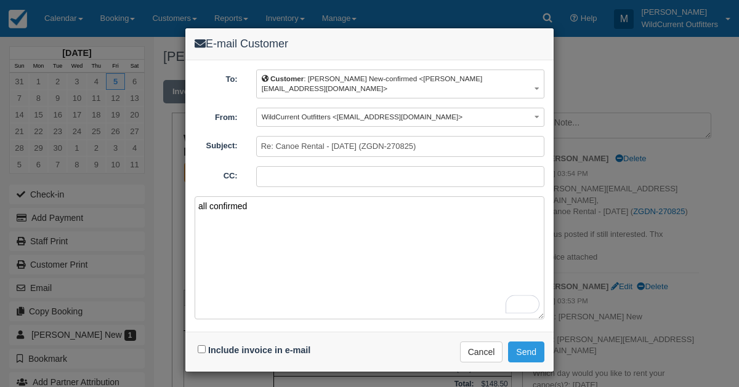
type textarea "all confirmed"
click at [200, 345] on input "Include invoice in e-mail" at bounding box center [202, 349] width 8 height 8
checkbox input "true"
click at [248, 196] on textarea "all confirmed" at bounding box center [370, 257] width 350 height 123
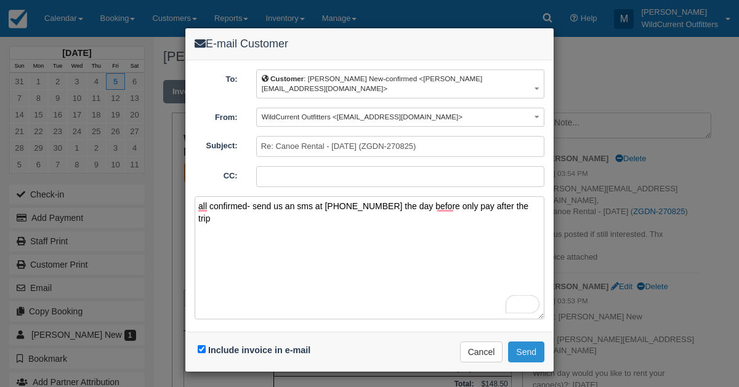
type textarea "all confirmed- send us an sms at 17809313662 the day before only pay after the …"
click at [531, 342] on button "Send" at bounding box center [526, 352] width 36 height 21
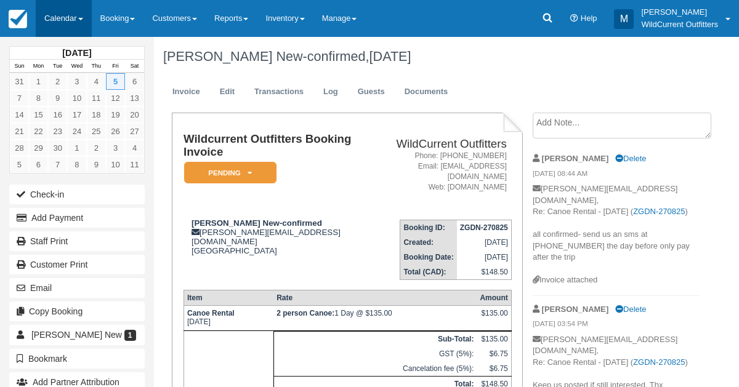
click at [59, 14] on link "Calendar" at bounding box center [64, 18] width 56 height 37
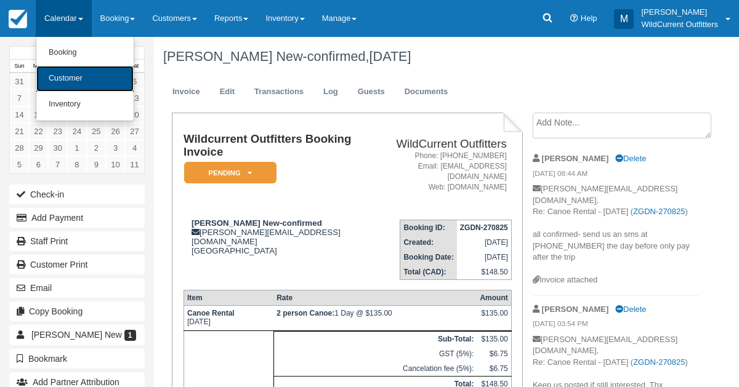
click at [63, 78] on link "Customer" at bounding box center [84, 79] width 97 height 26
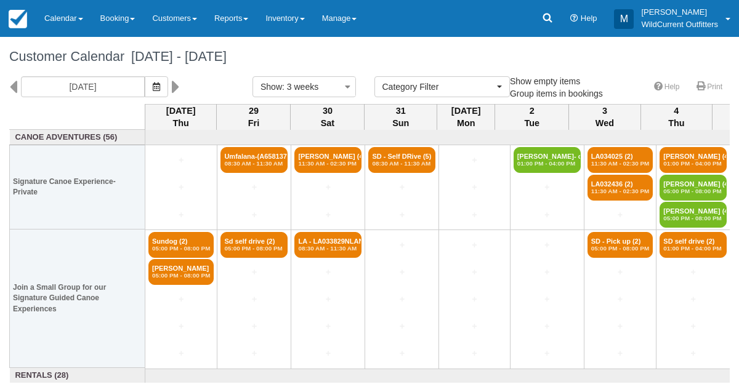
select select
click at [168, 85] on button "button" at bounding box center [156, 86] width 23 height 21
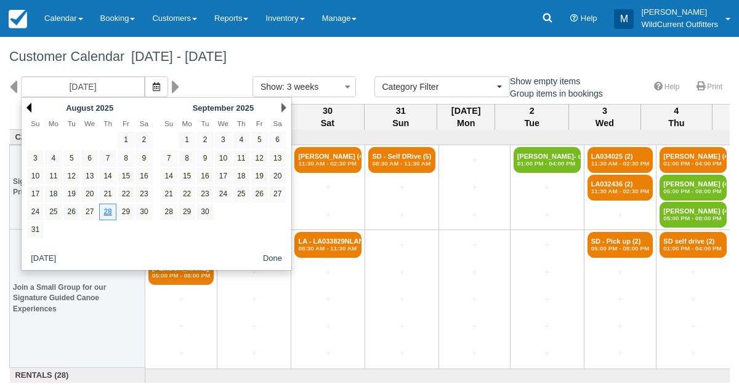
click at [30, 110] on link "Prev" at bounding box center [28, 108] width 5 height 10
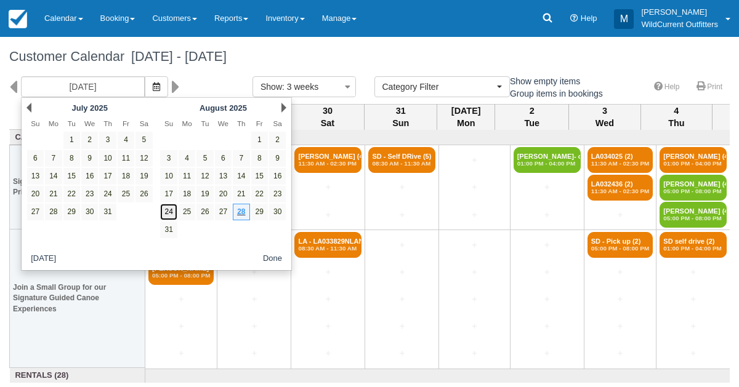
click at [175, 209] on link "24" at bounding box center [168, 212] width 17 height 17
type input "08/24/25"
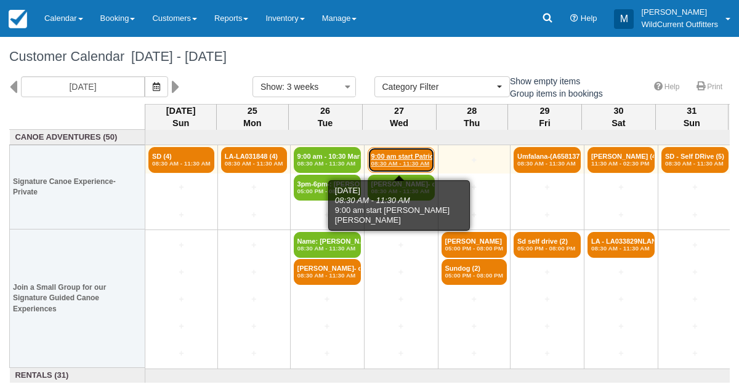
click at [388, 163] on em "08:30 AM - 11:30 AM" at bounding box center [401, 163] width 60 height 7
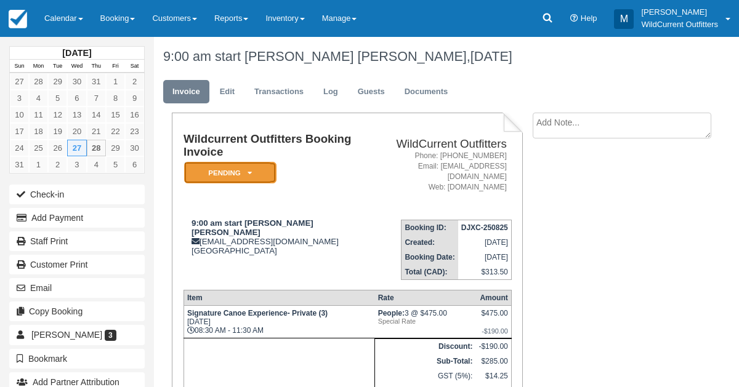
click at [251, 175] on icon at bounding box center [250, 172] width 4 height 7
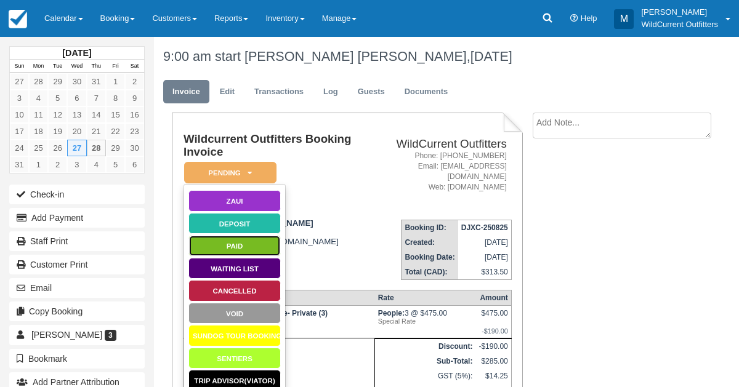
click at [232, 248] on link "Paid" at bounding box center [234, 246] width 92 height 22
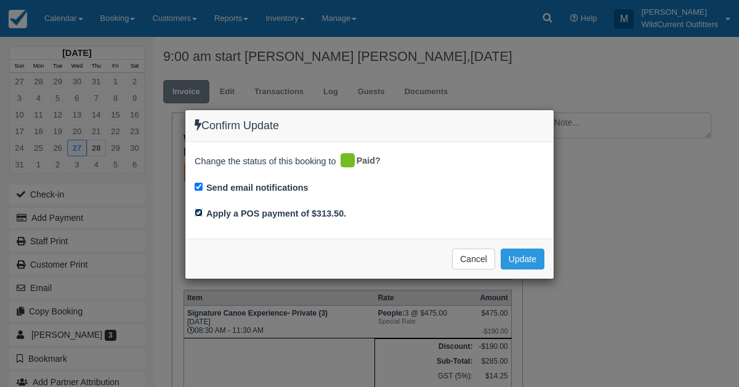
click at [197, 212] on input "Apply a POS payment of $313.50." at bounding box center [199, 213] width 8 height 8
checkbox input "false"
click at [545, 258] on div "Cancel Update Please wait" at bounding box center [369, 259] width 368 height 40
click at [531, 256] on button "Update" at bounding box center [523, 259] width 44 height 21
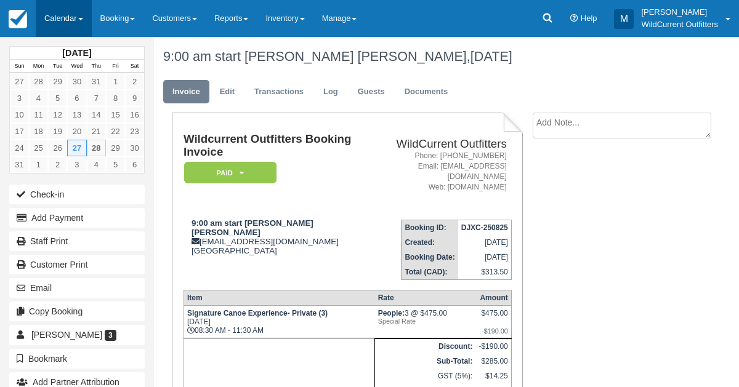
click at [60, 21] on link "Calendar" at bounding box center [64, 18] width 56 height 37
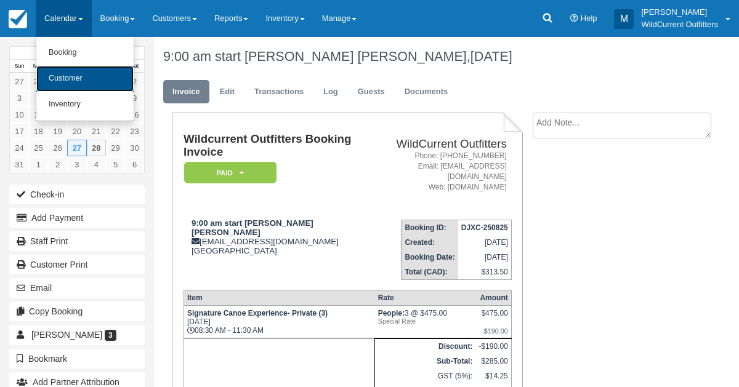
click at [73, 81] on link "Customer" at bounding box center [84, 79] width 97 height 26
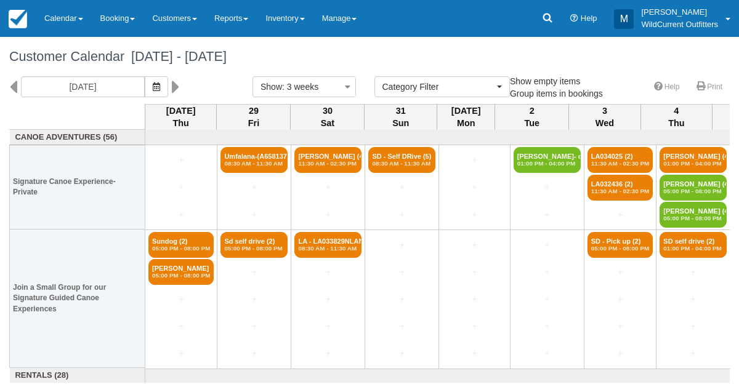
select select
click at [166, 87] on button "button" at bounding box center [156, 86] width 23 height 21
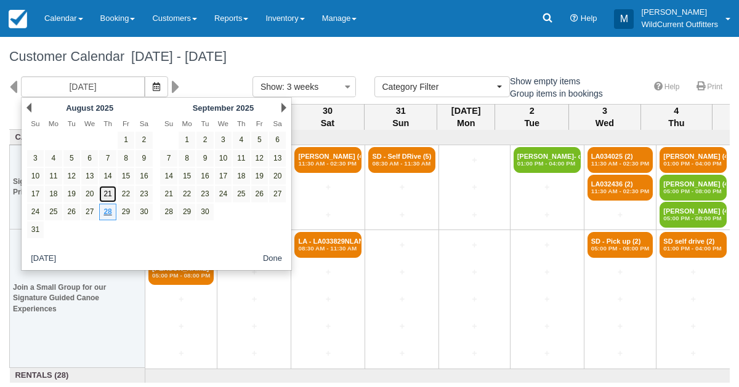
click at [107, 190] on link "21" at bounding box center [107, 194] width 17 height 17
type input "[DATE]"
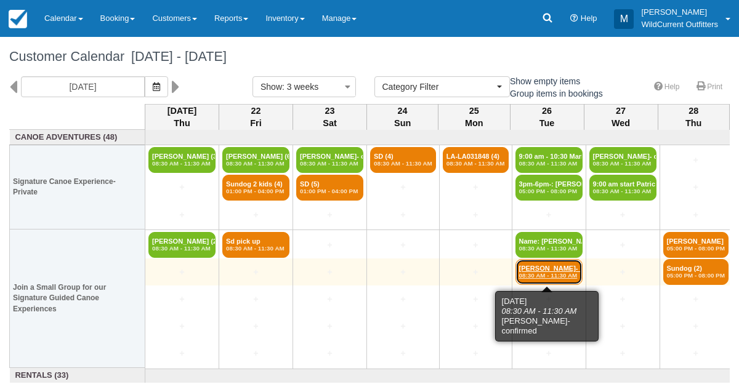
click at [531, 270] on link "Mark McGarry- confir (2) 08:30 AM - 11:30 AM" at bounding box center [548, 272] width 67 height 26
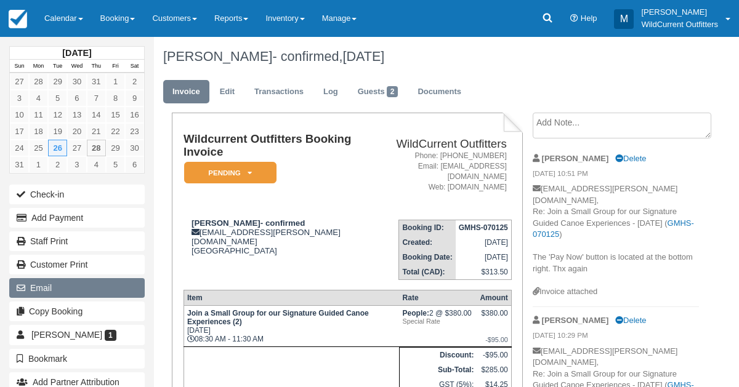
click at [63, 286] on button "Email" at bounding box center [76, 288] width 135 height 20
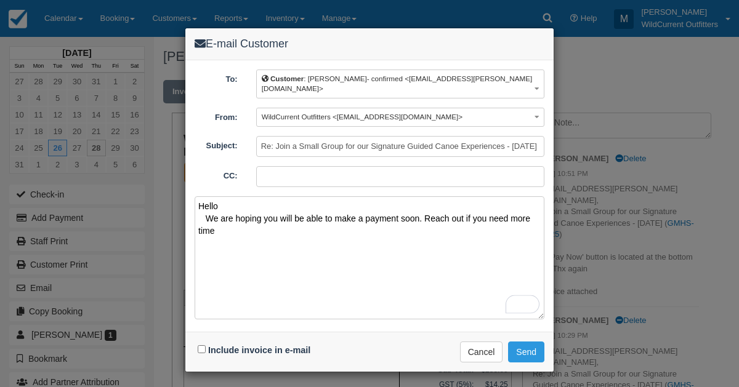
type textarea "Hello We are hoping you will be able to make a payment soon. Reach out if you n…"
click at [198, 345] on input "Include invoice in e-mail" at bounding box center [202, 349] width 8 height 8
checkbox input "true"
click at [518, 342] on button "Send" at bounding box center [526, 352] width 36 height 21
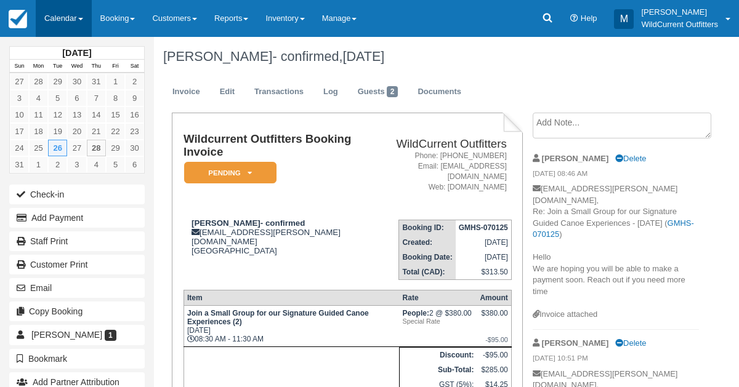
click at [44, 23] on link "Calendar" at bounding box center [64, 18] width 56 height 37
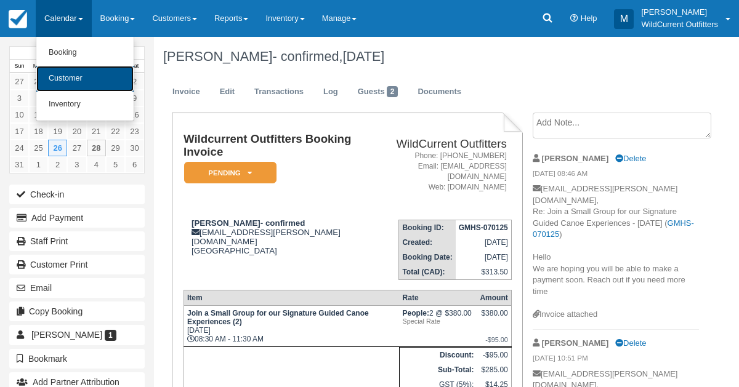
click at [57, 67] on link "Customer" at bounding box center [84, 79] width 97 height 26
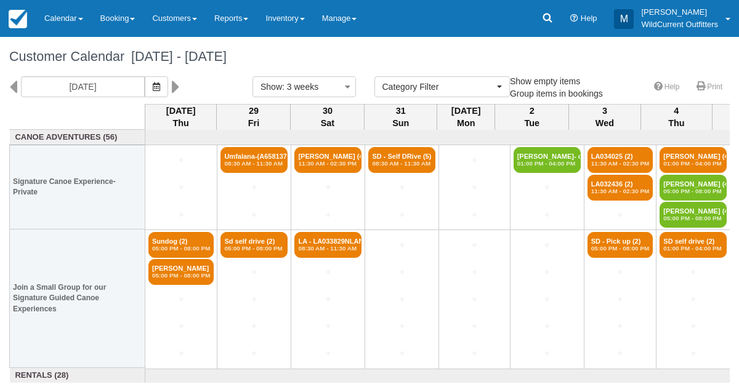
select select
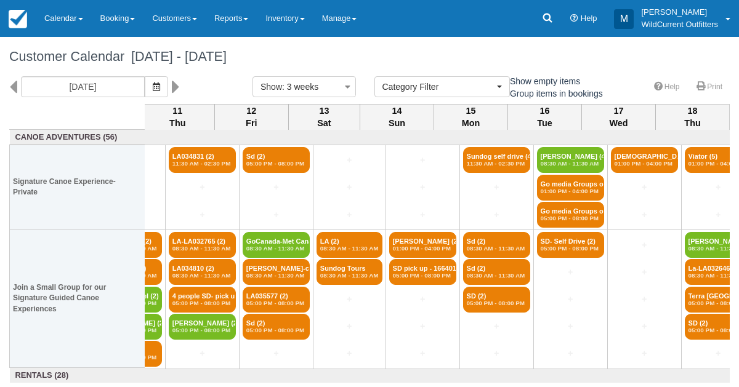
scroll to position [0, 1007]
